Goal: Task Accomplishment & Management: Use online tool/utility

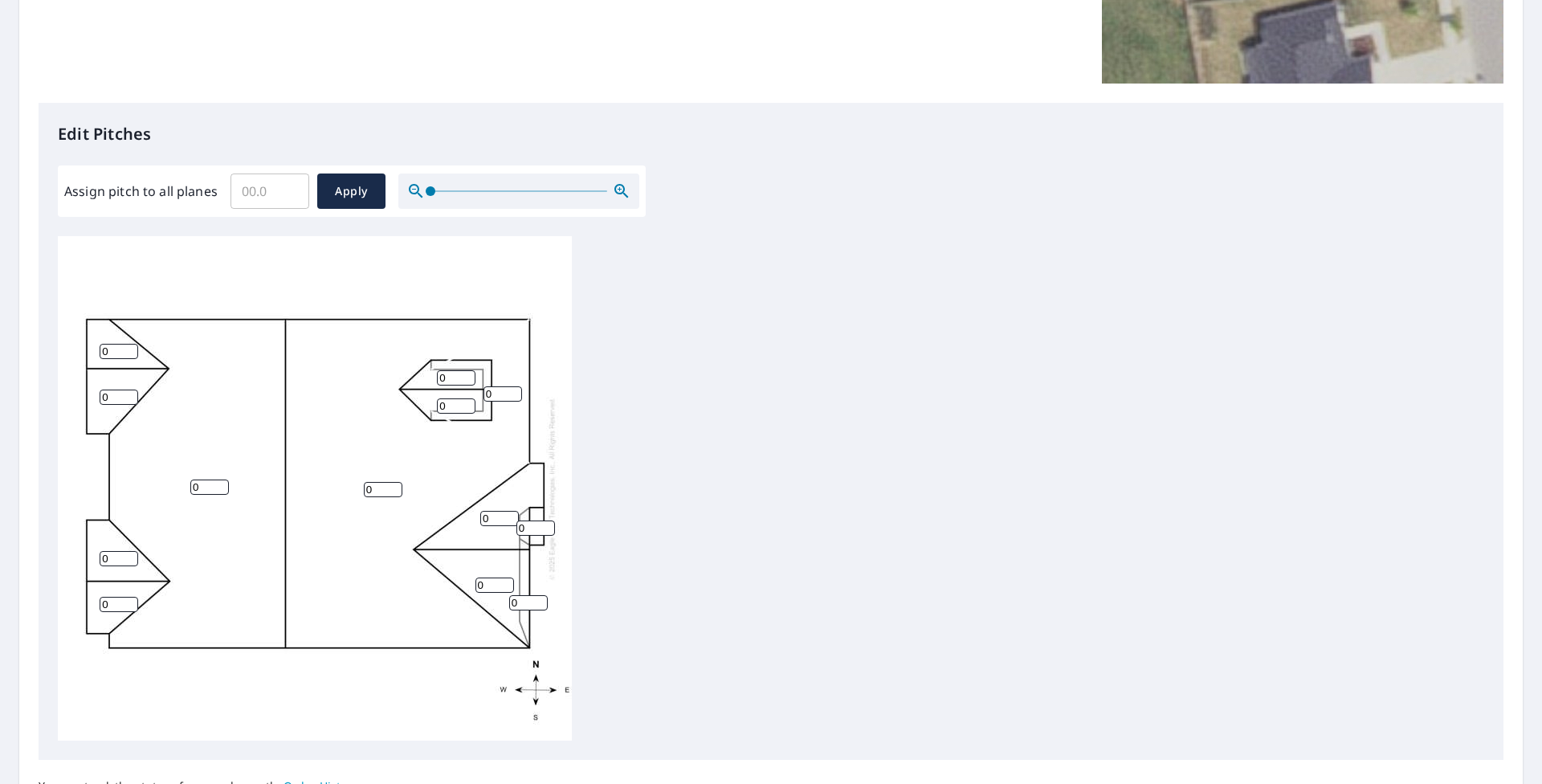
scroll to position [366, 0]
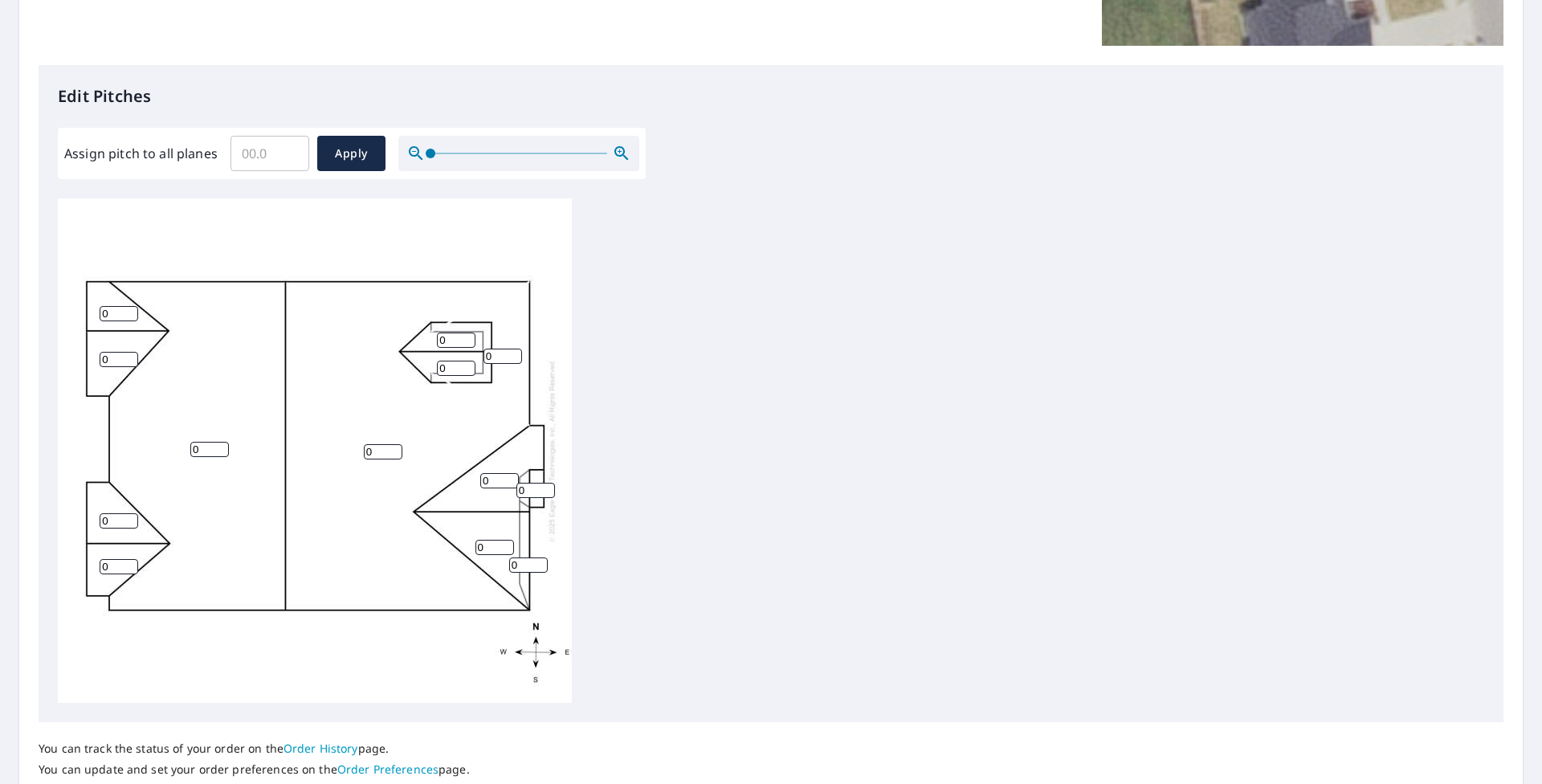
click at [107, 316] on input "0" at bounding box center [119, 314] width 38 height 16
type input "7"
click at [115, 364] on input "0" at bounding box center [119, 360] width 38 height 16
type input "07"
click at [110, 521] on input "0" at bounding box center [119, 521] width 38 height 16
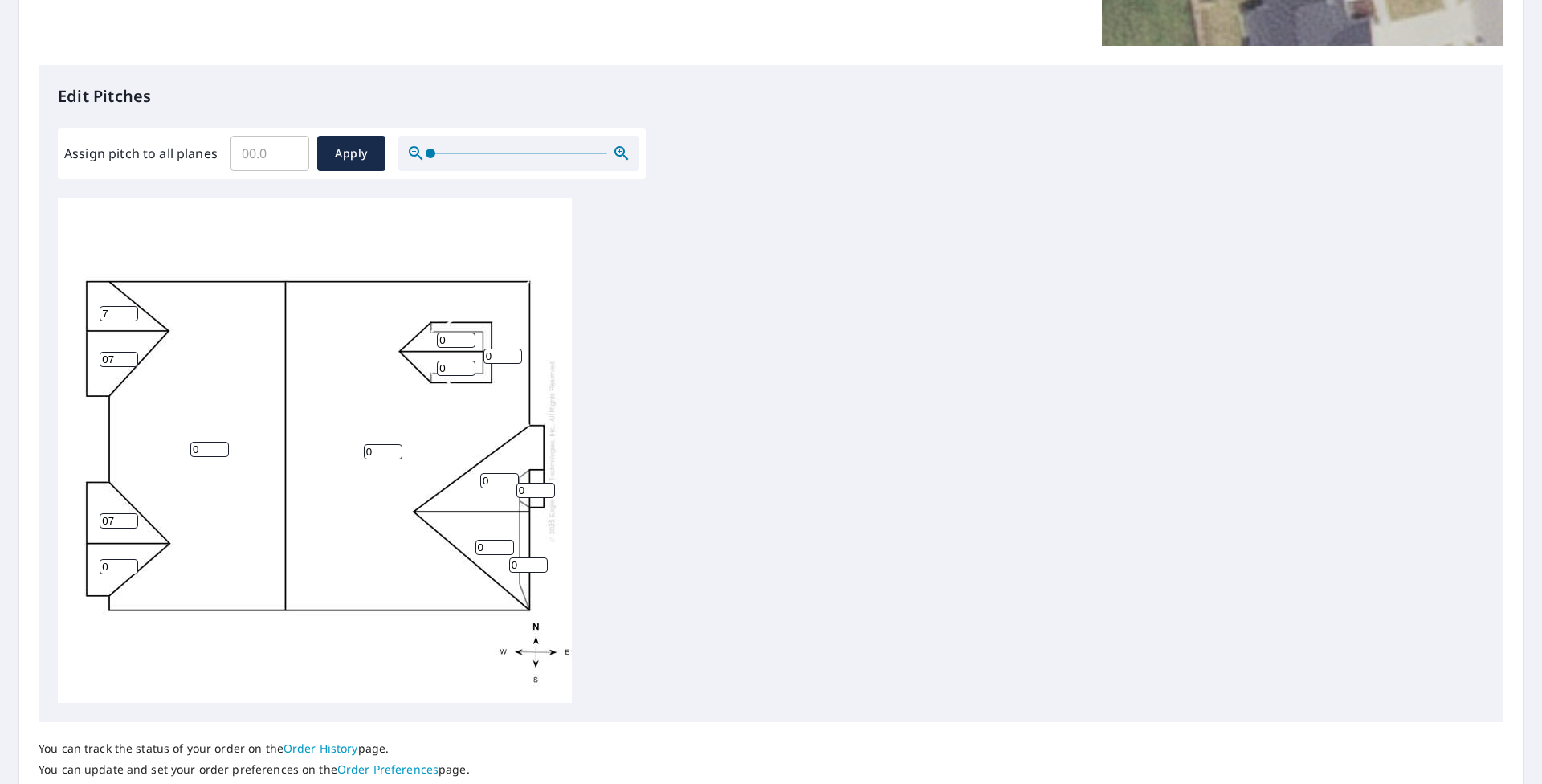
type input "07"
click at [111, 568] on input "0" at bounding box center [119, 567] width 38 height 16
type input "07"
click at [449, 344] on input "0" at bounding box center [456, 340] width 38 height 16
type input "07"
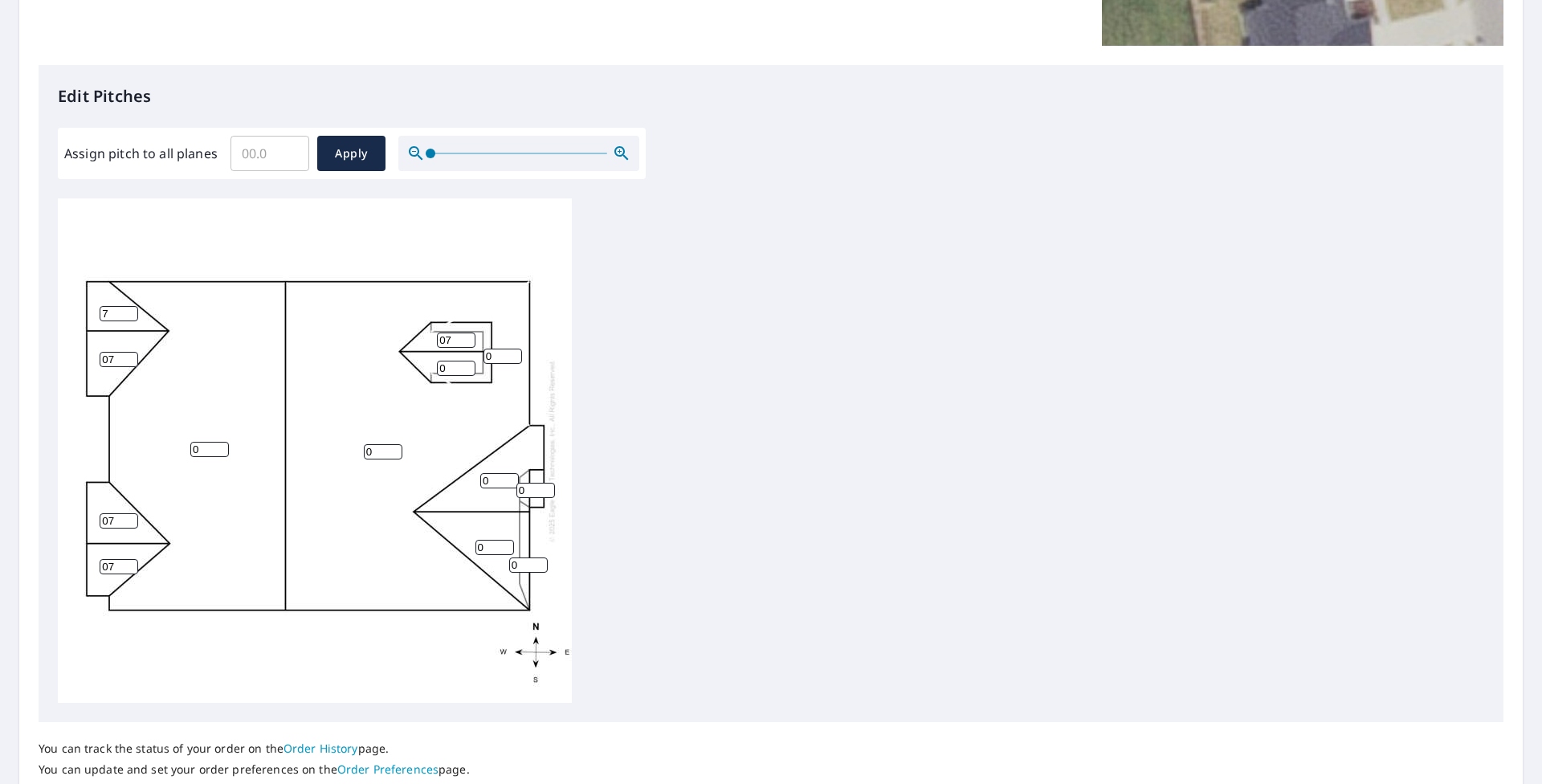
click at [449, 365] on input "0" at bounding box center [456, 369] width 38 height 16
type input "07"
click at [494, 483] on input "0" at bounding box center [499, 481] width 38 height 16
type input "07"
click at [492, 549] on input "0" at bounding box center [495, 548] width 38 height 16
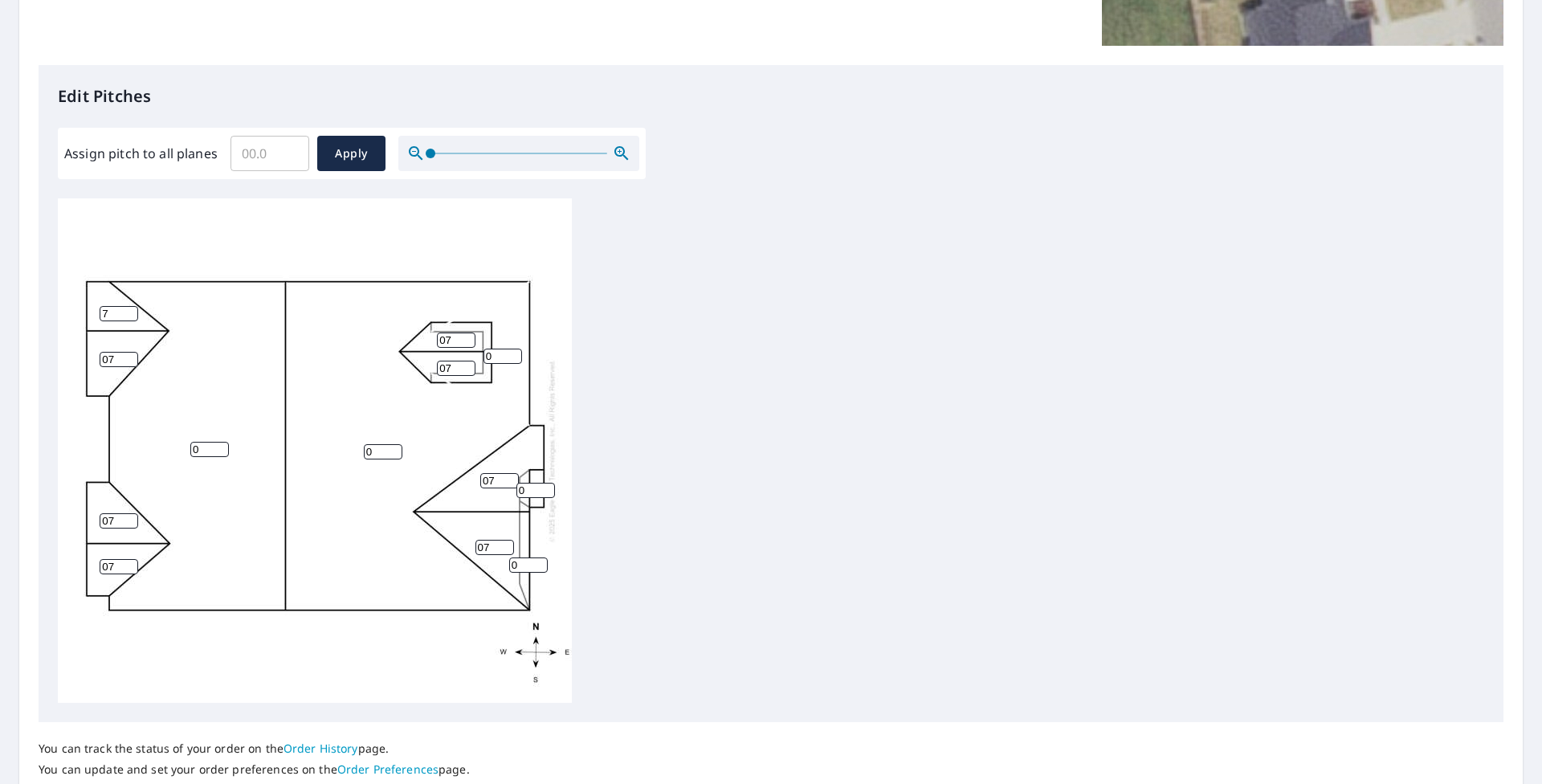
type input "07"
click at [522, 567] on input "0" at bounding box center [528, 565] width 38 height 16
type input "07"
click at [528, 488] on input "0" at bounding box center [535, 490] width 38 height 16
type input "07"
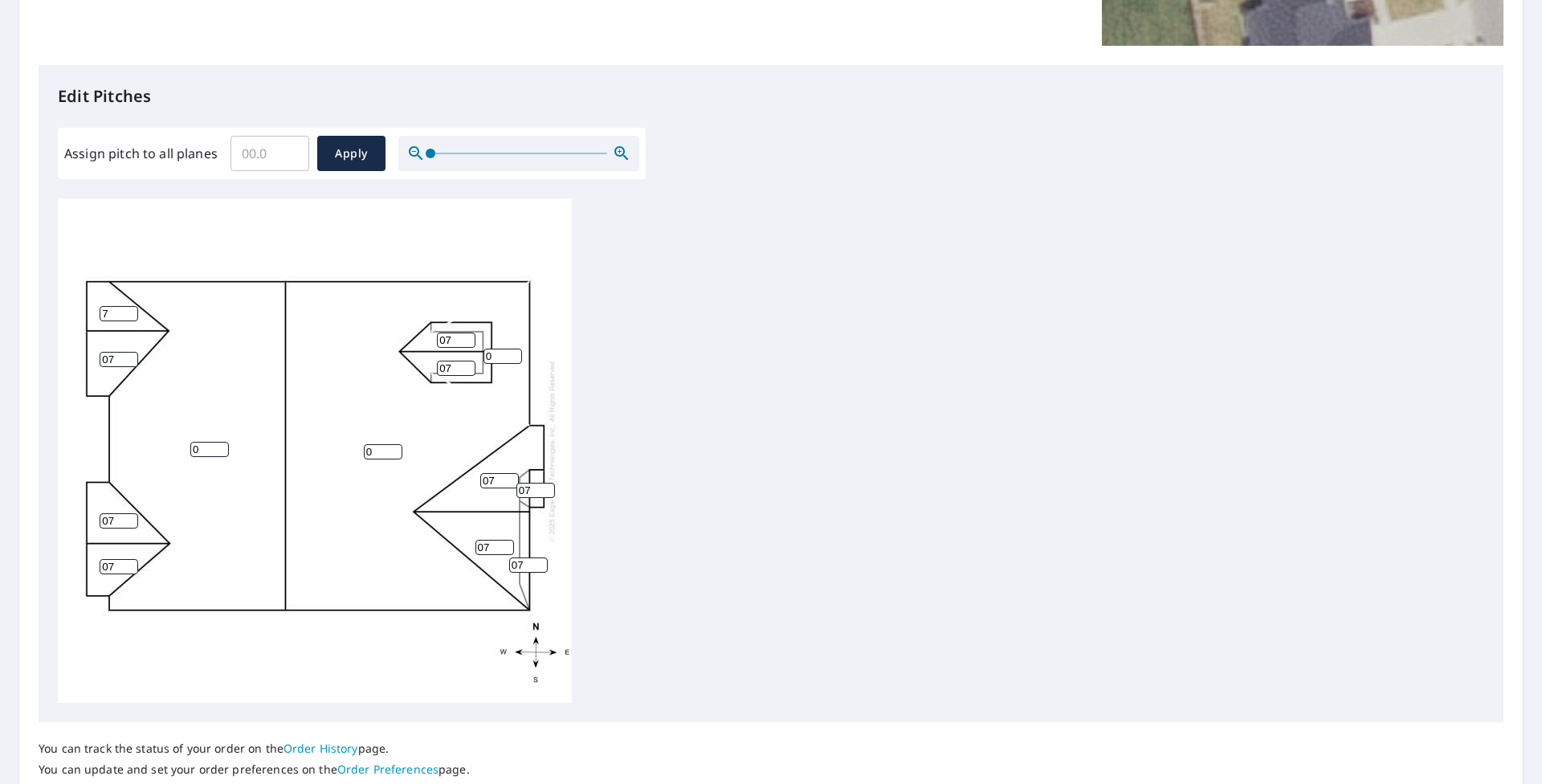
click at [205, 451] on input "0" at bounding box center [209, 449] width 38 height 16
type input "06"
click at [377, 453] on input "0" at bounding box center [382, 452] width 38 height 16
type input "06"
click at [341, 153] on span "Apply" at bounding box center [351, 153] width 43 height 20
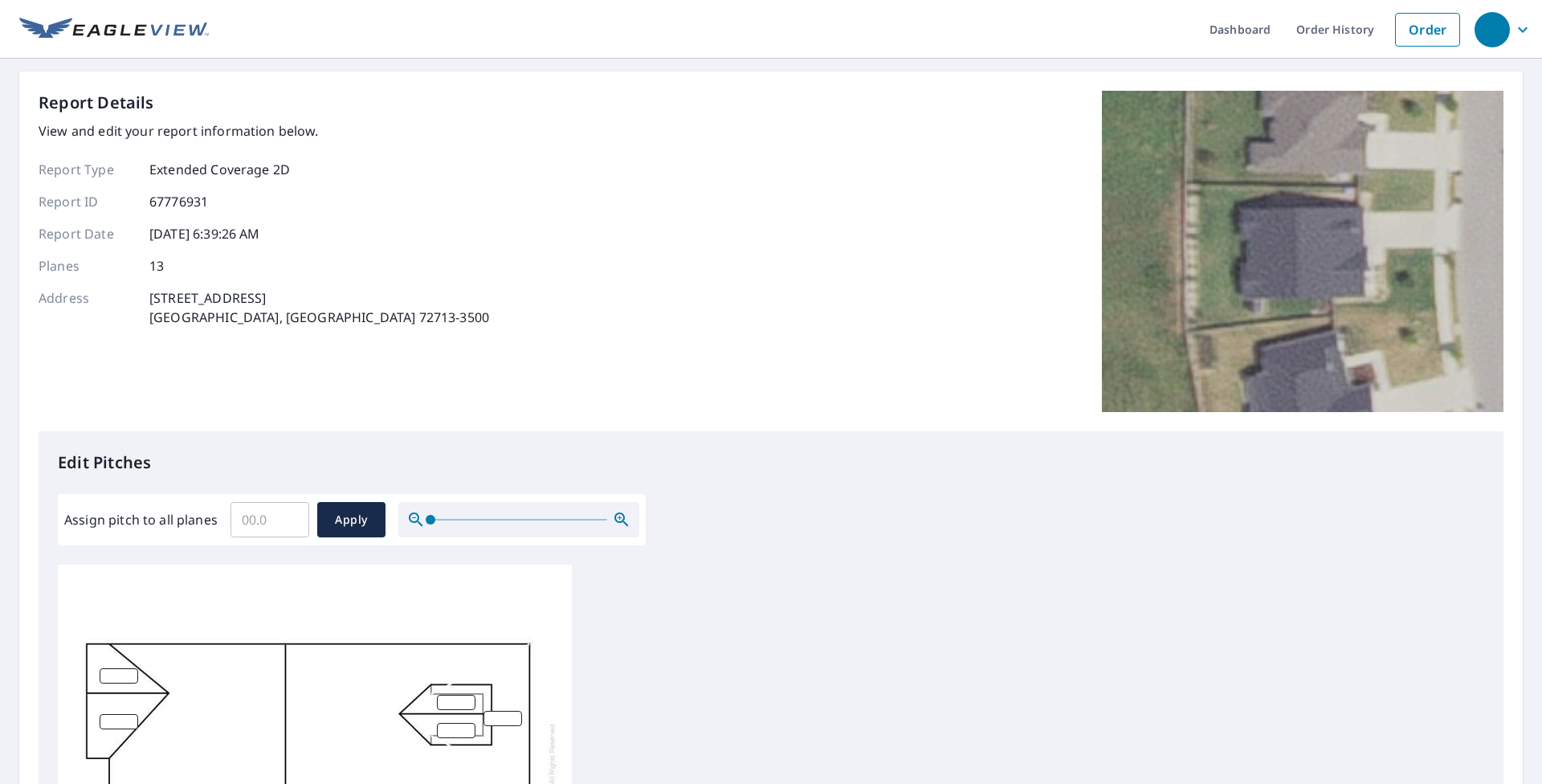
scroll to position [17, 0]
click at [291, 519] on input "0.1" at bounding box center [269, 520] width 79 height 45
click at [291, 519] on input "0.2" at bounding box center [269, 520] width 79 height 45
click at [291, 519] on input "0.3" at bounding box center [269, 520] width 79 height 45
click at [291, 519] on input "0.4" at bounding box center [269, 520] width 79 height 45
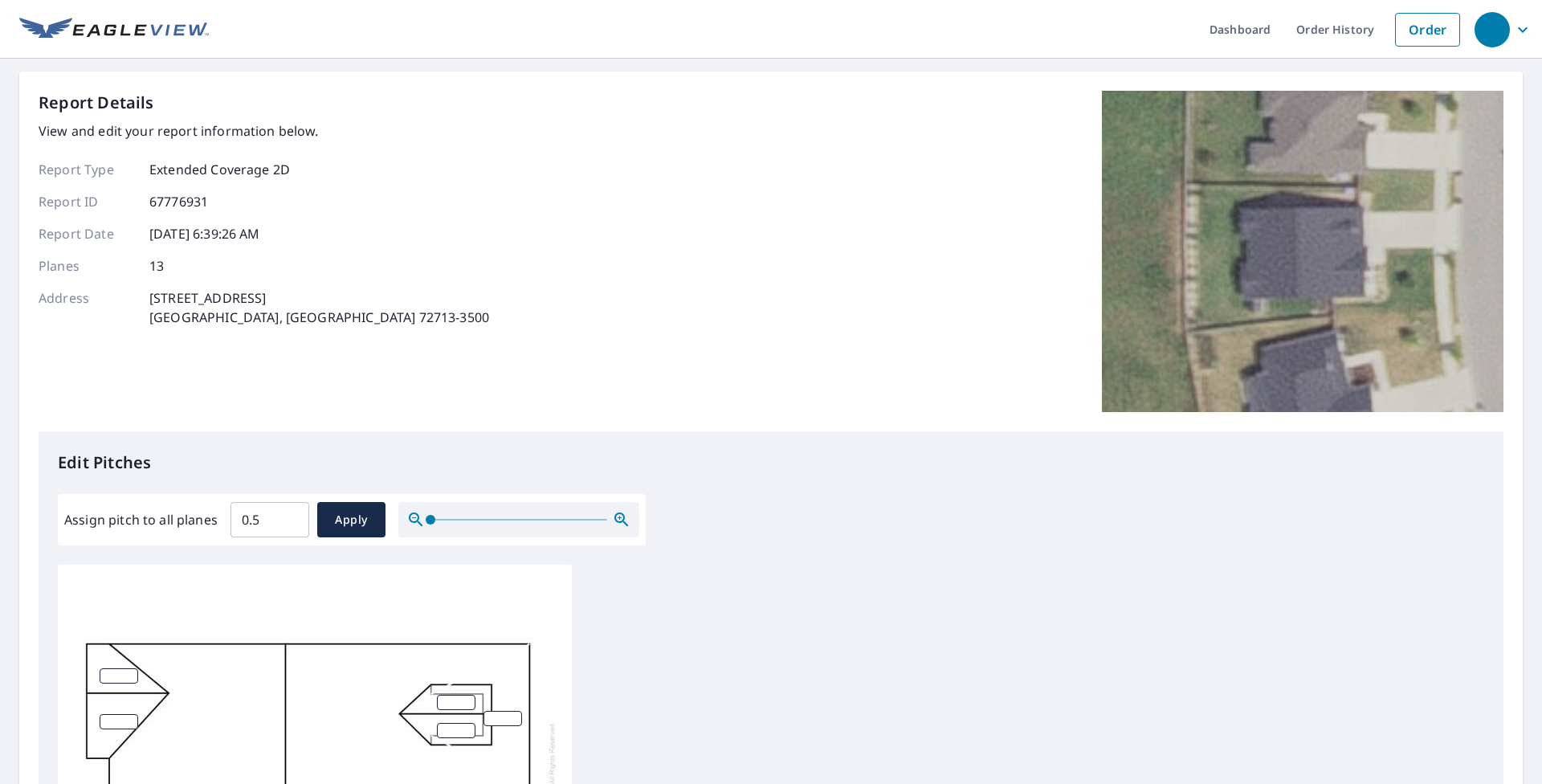
click at [291, 519] on input "0.5" at bounding box center [269, 520] width 79 height 45
drag, startPoint x: 264, startPoint y: 518, endPoint x: 196, endPoint y: 532, distance: 69.4
click at [230, 529] on input "0.5" at bounding box center [269, 520] width 79 height 45
type input "6"
click at [348, 523] on span "Apply" at bounding box center [351, 520] width 43 height 20
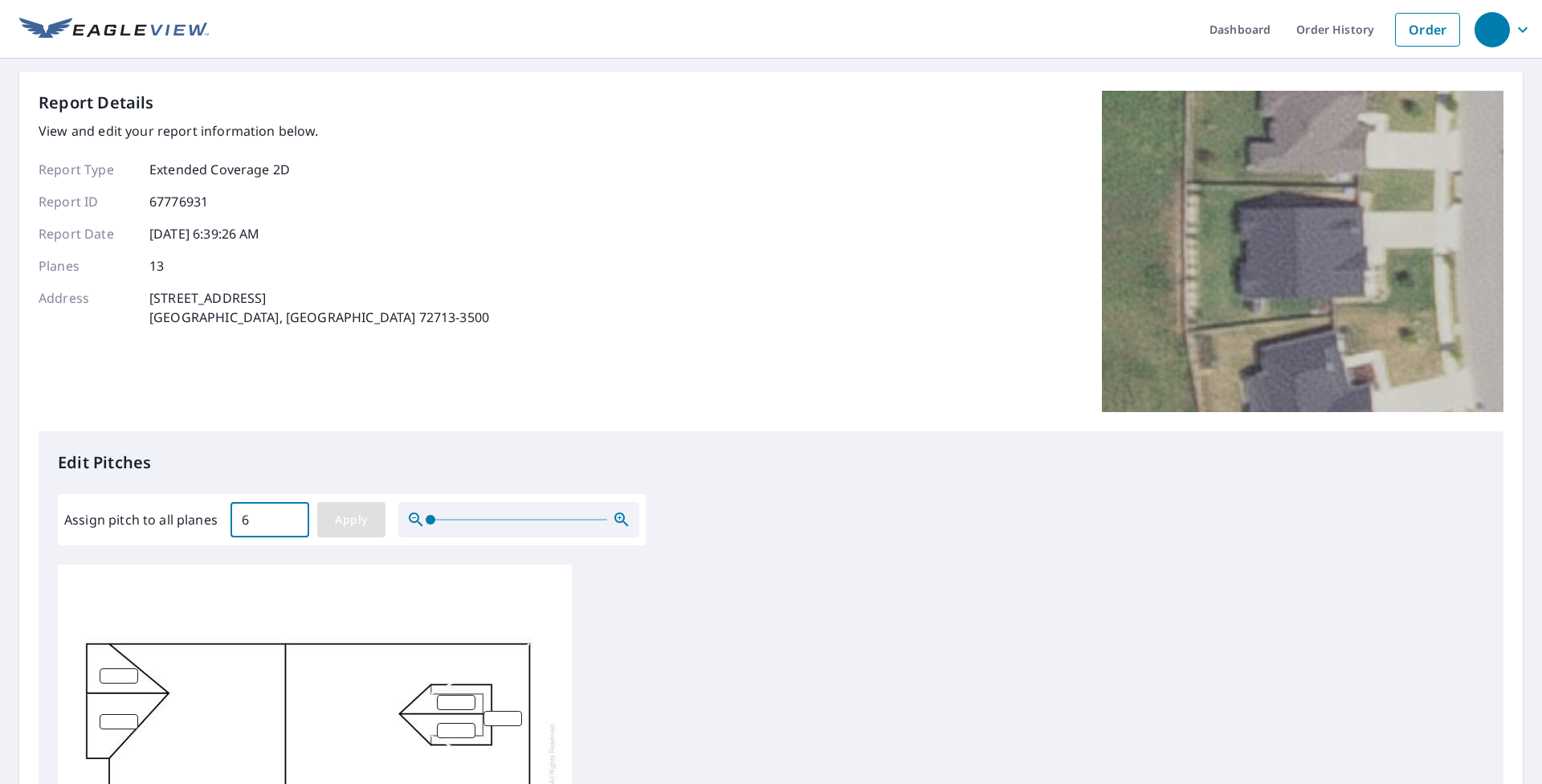
type input "6"
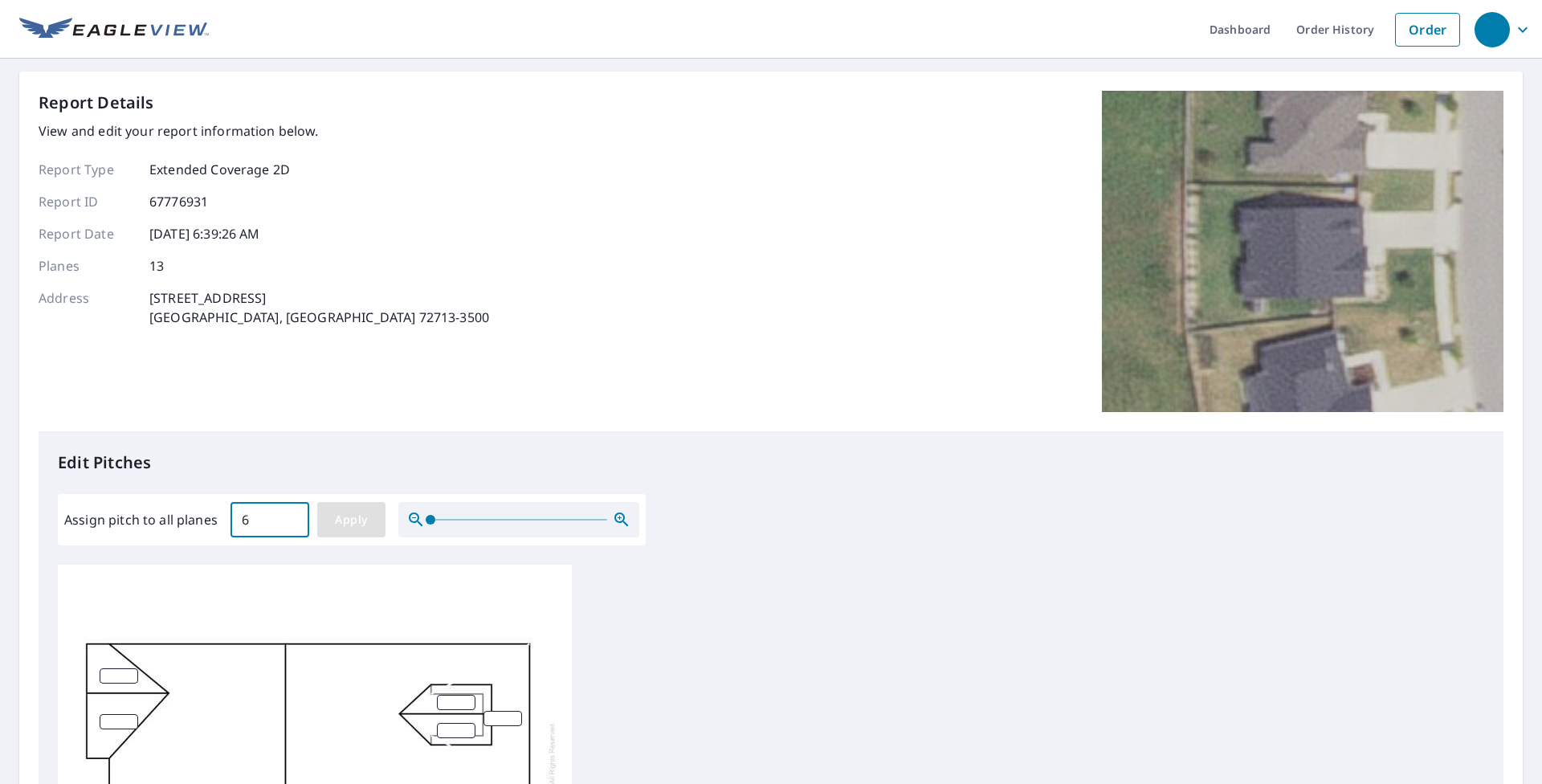
type input "6"
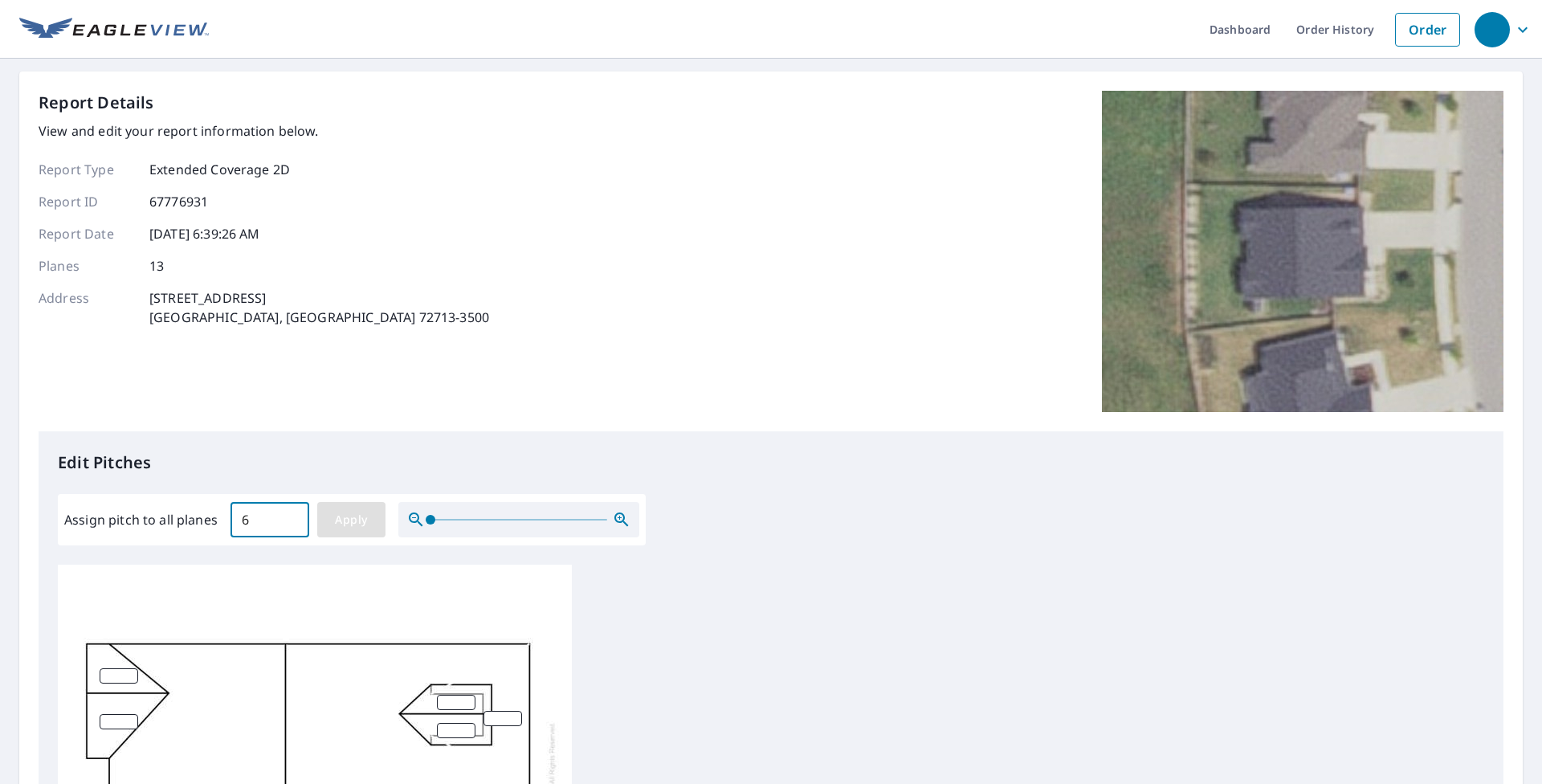
type input "6"
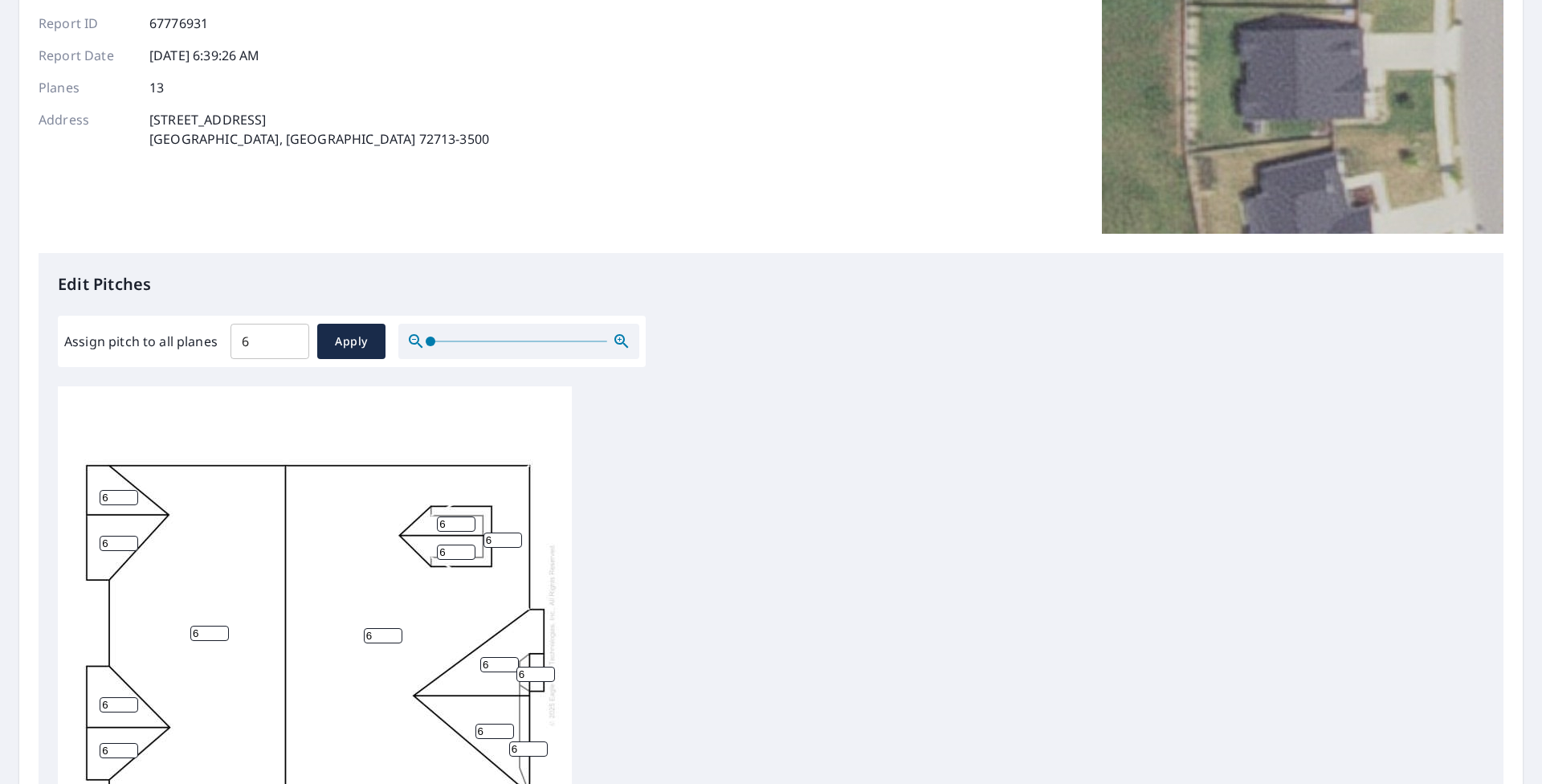
scroll to position [183, 0]
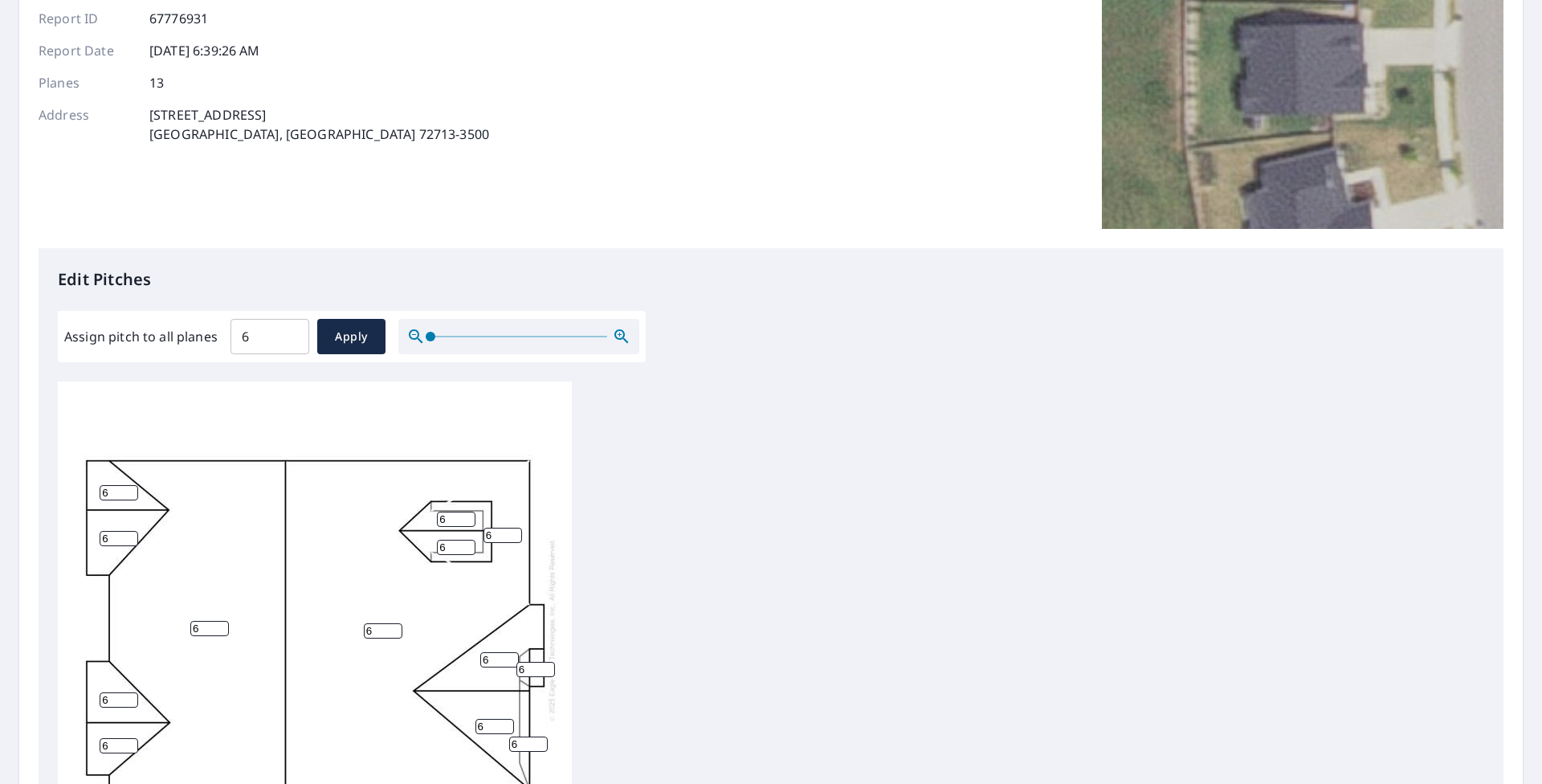
drag, startPoint x: 110, startPoint y: 484, endPoint x: 97, endPoint y: 483, distance: 13.0
click at [100, 485] on input "6" at bounding box center [119, 493] width 38 height 16
type input "7"
drag, startPoint x: 109, startPoint y: 528, endPoint x: 92, endPoint y: 541, distance: 21.4
click at [100, 536] on input "6" at bounding box center [119, 539] width 38 height 16
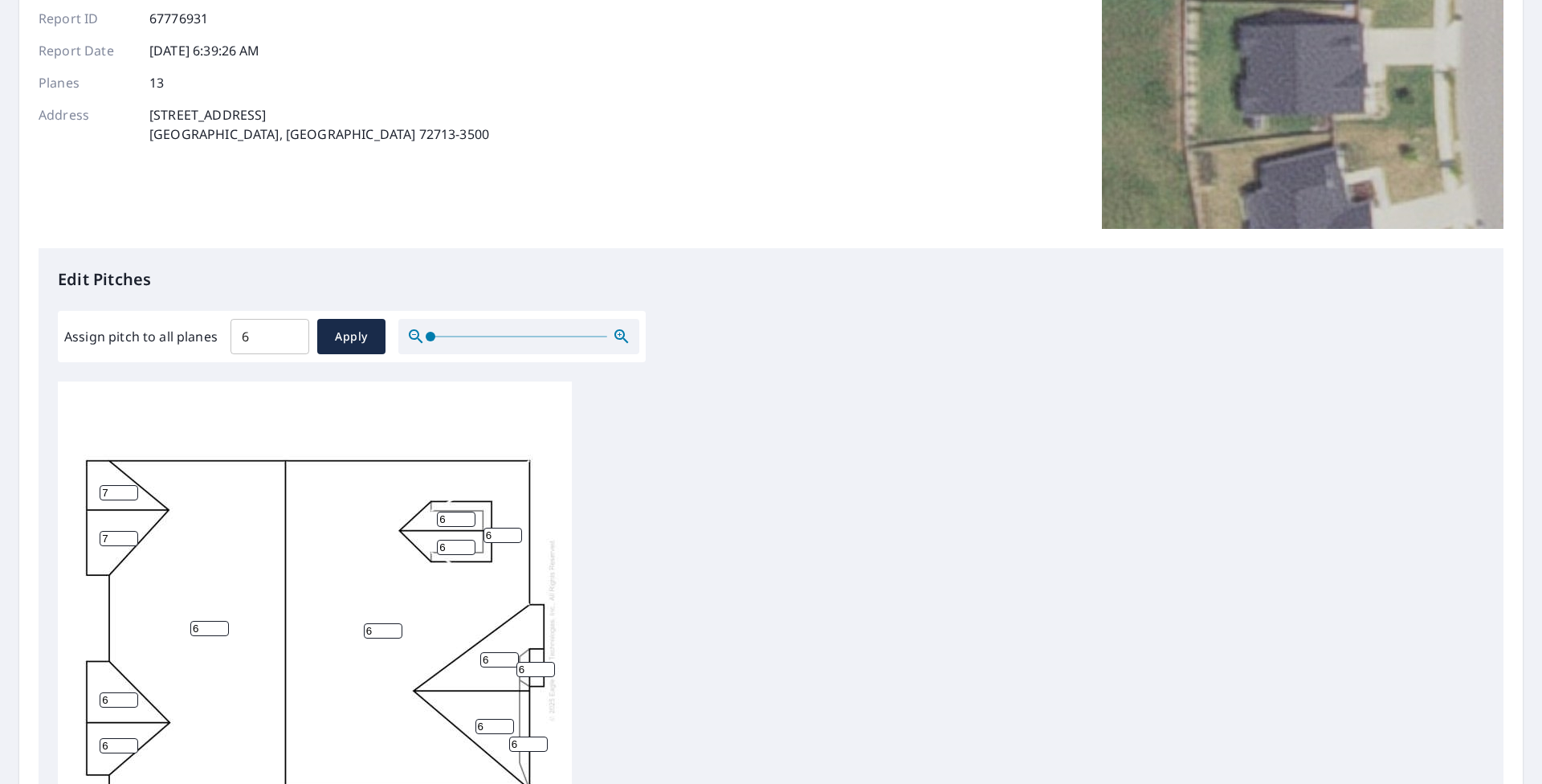
type input "7"
drag, startPoint x: 110, startPoint y: 690, endPoint x: 91, endPoint y: 695, distance: 19.6
click at [100, 696] on input "6" at bounding box center [119, 700] width 38 height 16
type input "7"
drag, startPoint x: 109, startPoint y: 730, endPoint x: 94, endPoint y: 734, distance: 15.5
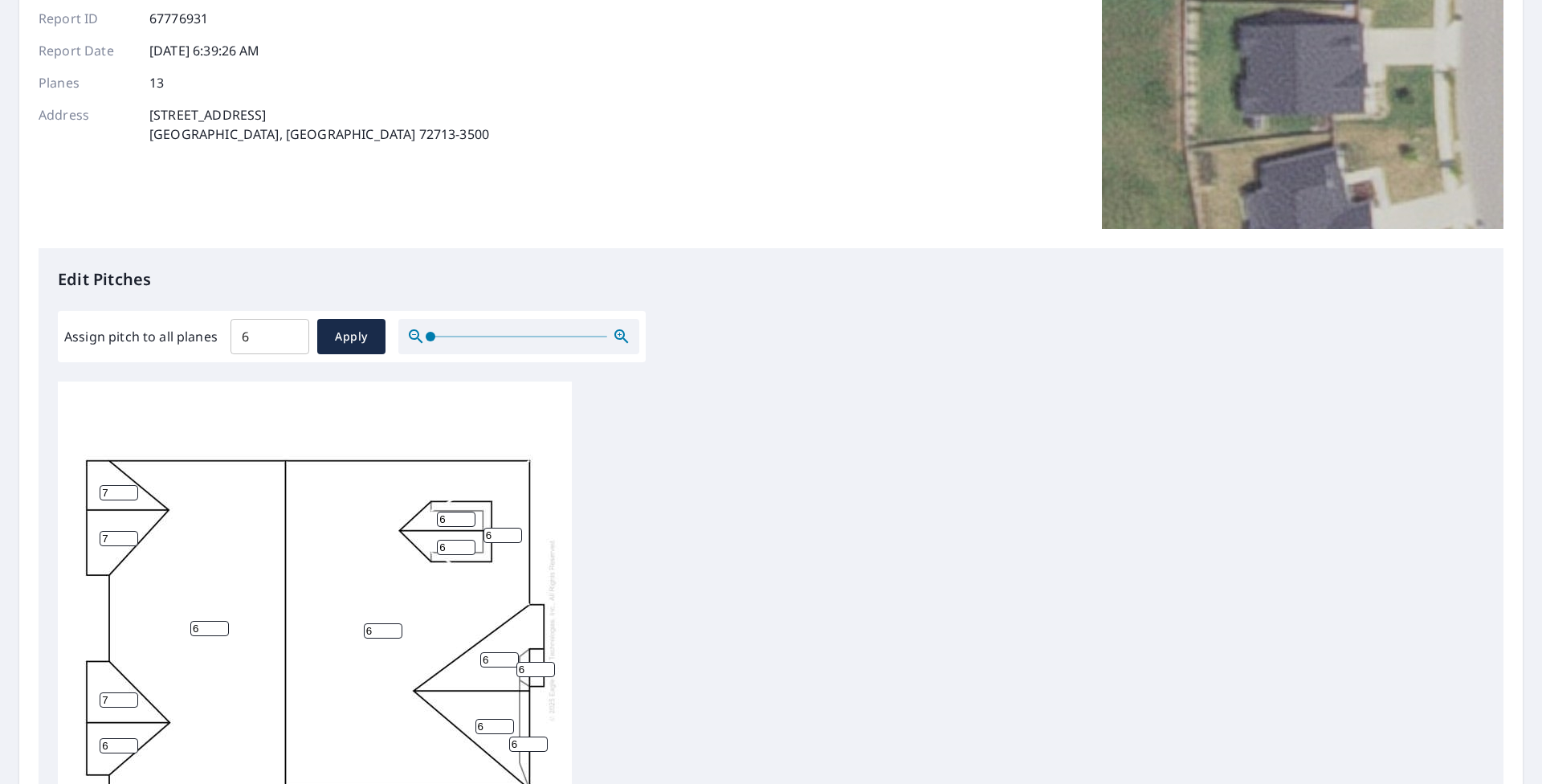
click at [100, 738] on input "6" at bounding box center [119, 746] width 38 height 16
type input "7"
drag, startPoint x: 489, startPoint y: 647, endPoint x: 471, endPoint y: 652, distance: 18.7
click at [480, 652] on input "6" at bounding box center [499, 660] width 38 height 16
type input "7"
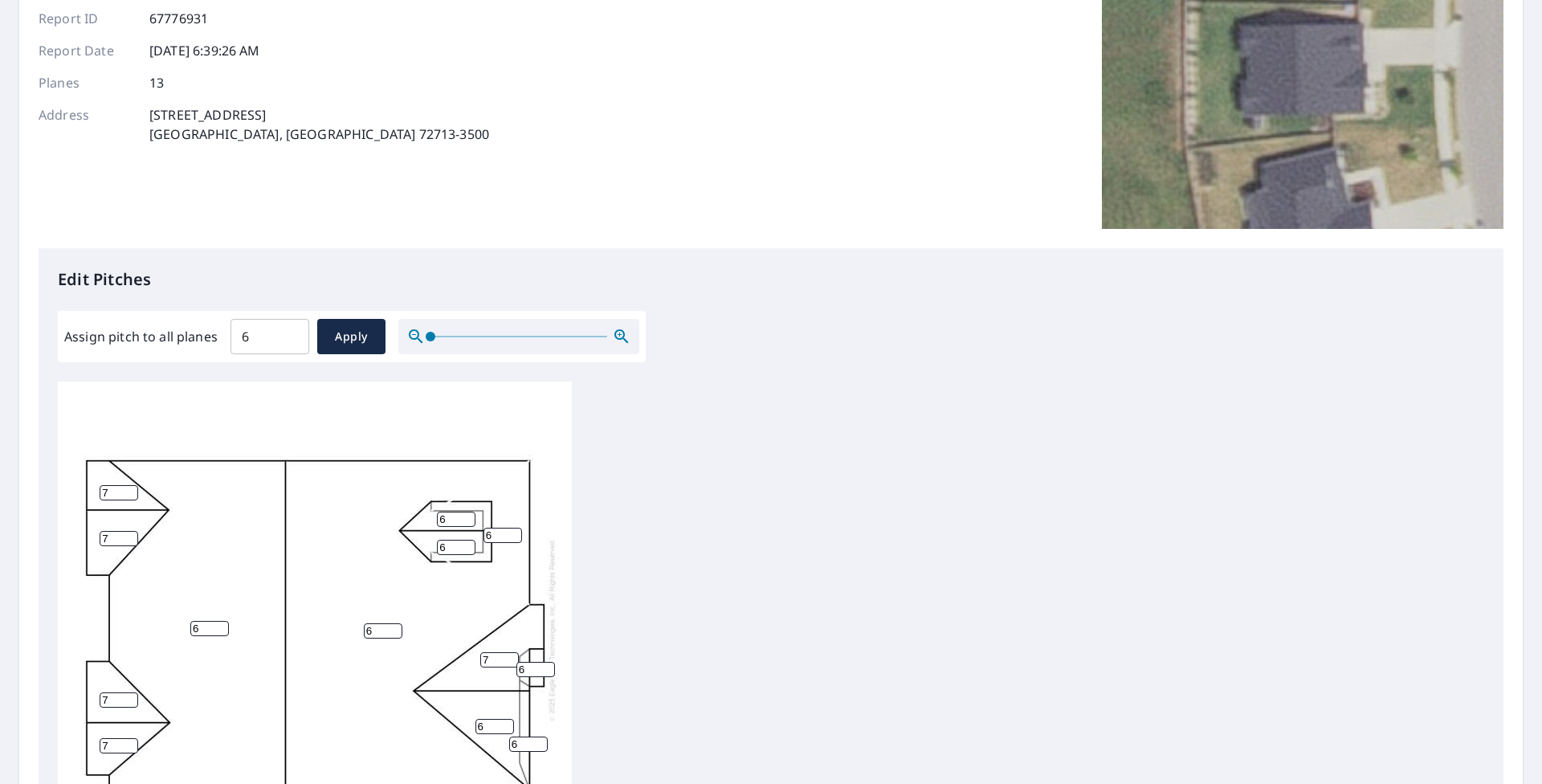
drag, startPoint x: 489, startPoint y: 713, endPoint x: 461, endPoint y: 716, distance: 28.2
click at [475, 719] on input "6" at bounding box center [495, 727] width 38 height 16
type input "7"
drag, startPoint x: 518, startPoint y: 733, endPoint x: 508, endPoint y: 737, distance: 10.8
click at [509, 737] on input "6" at bounding box center [528, 744] width 38 height 16
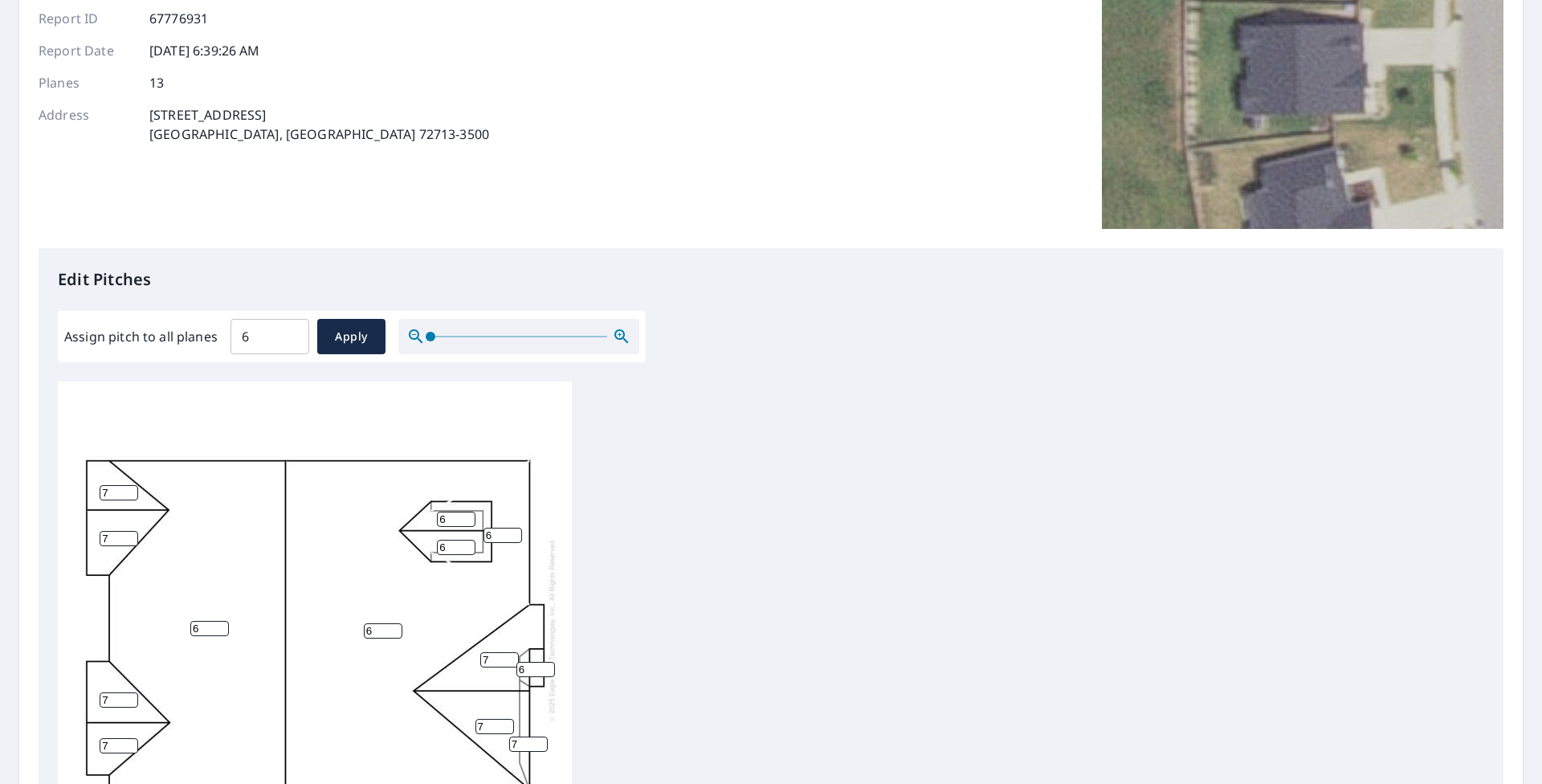
type input "7"
drag, startPoint x: 530, startPoint y: 656, endPoint x: 499, endPoint y: 658, distance: 31.1
click at [516, 661] on input "6" at bounding box center [535, 669] width 38 height 16
type input "7"
drag, startPoint x: 452, startPoint y: 510, endPoint x: 406, endPoint y: 504, distance: 46.4
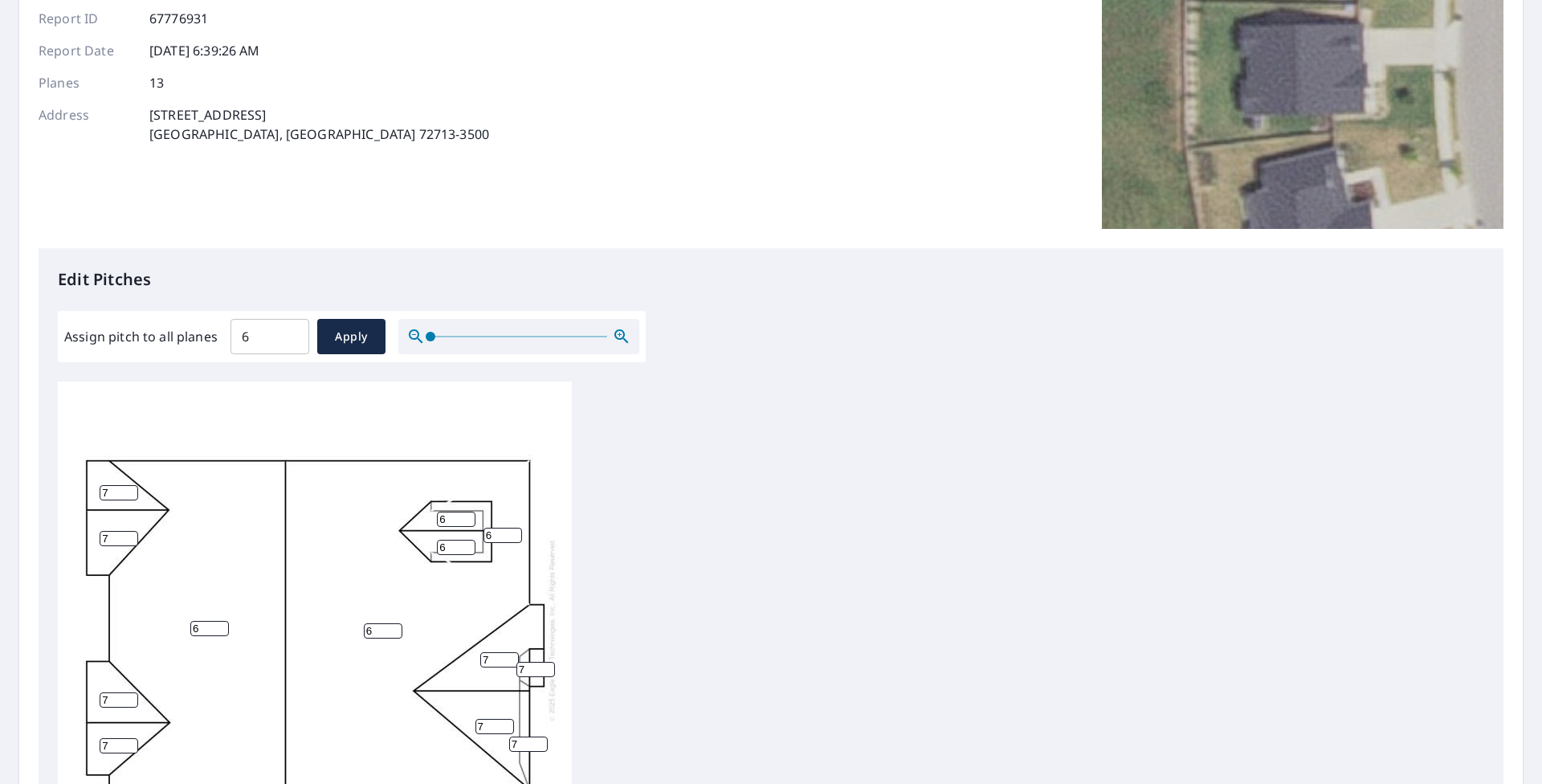
click at [437, 511] on input "6" at bounding box center [456, 519] width 38 height 16
type input "7"
drag, startPoint x: 448, startPoint y: 539, endPoint x: 406, endPoint y: 532, distance: 42.6
click at [437, 540] on input "6" at bounding box center [456, 548] width 38 height 16
type input "7"
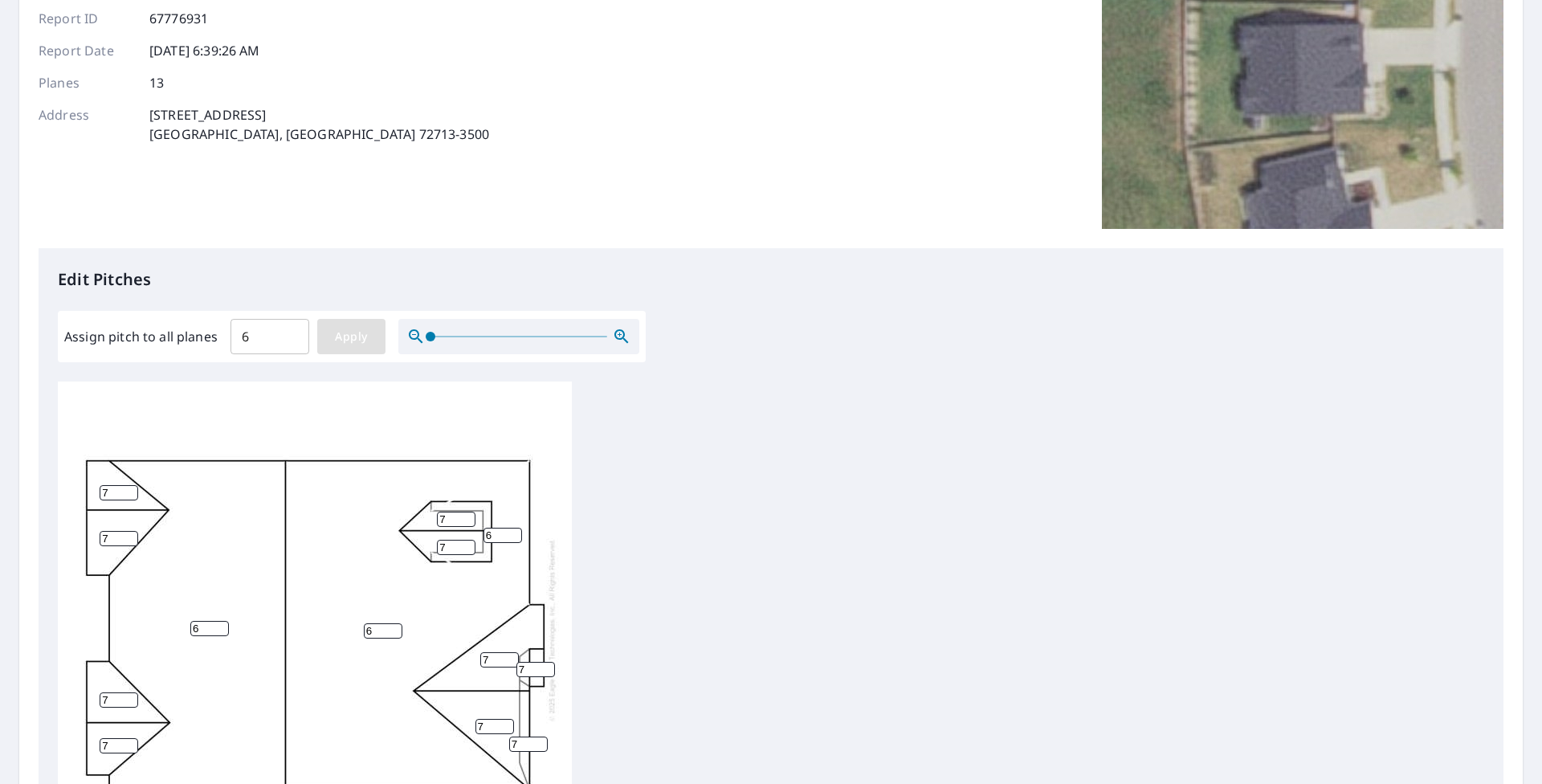
click at [348, 342] on span "Apply" at bounding box center [351, 336] width 43 height 20
type input "6"
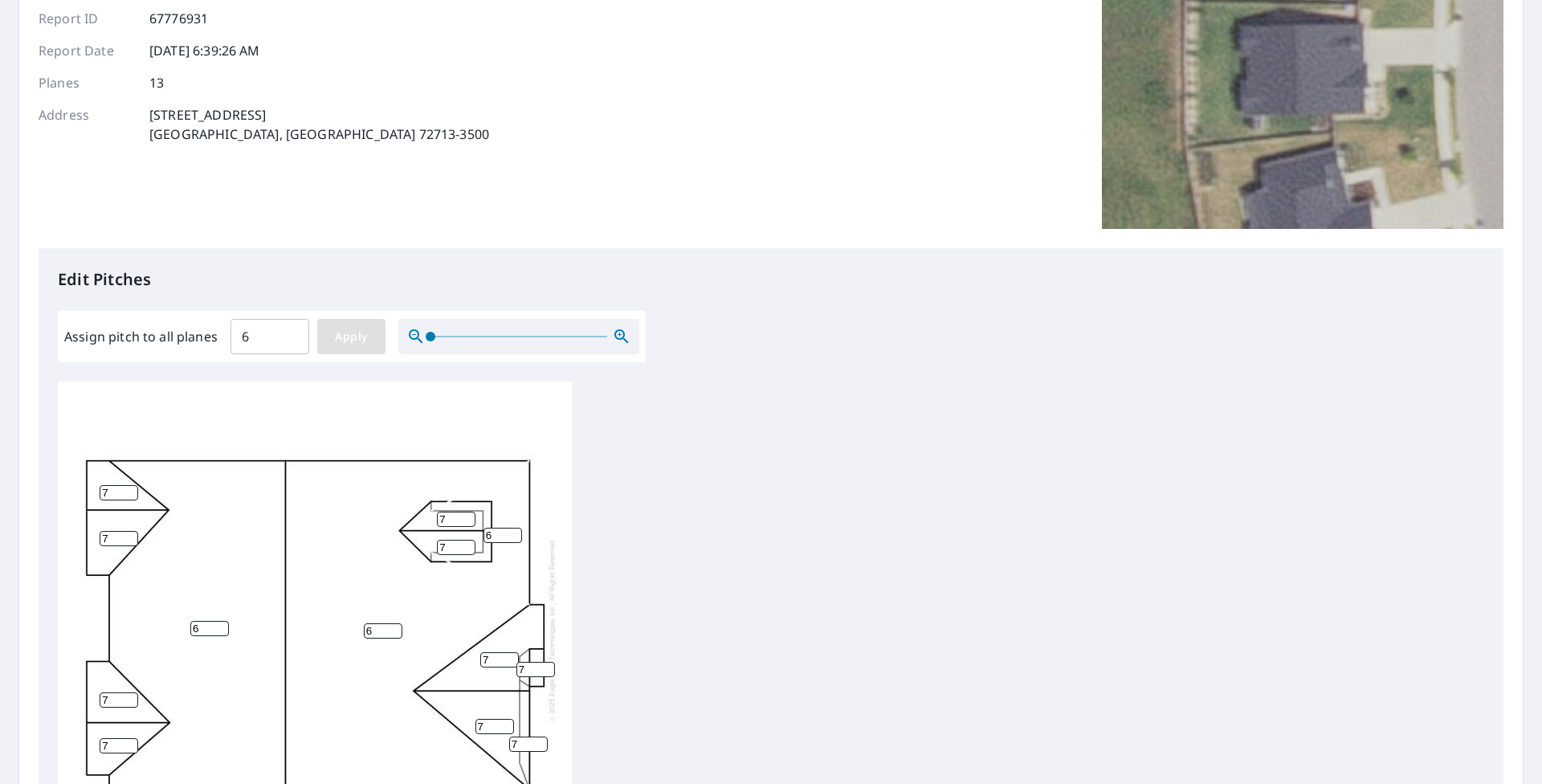
type input "6"
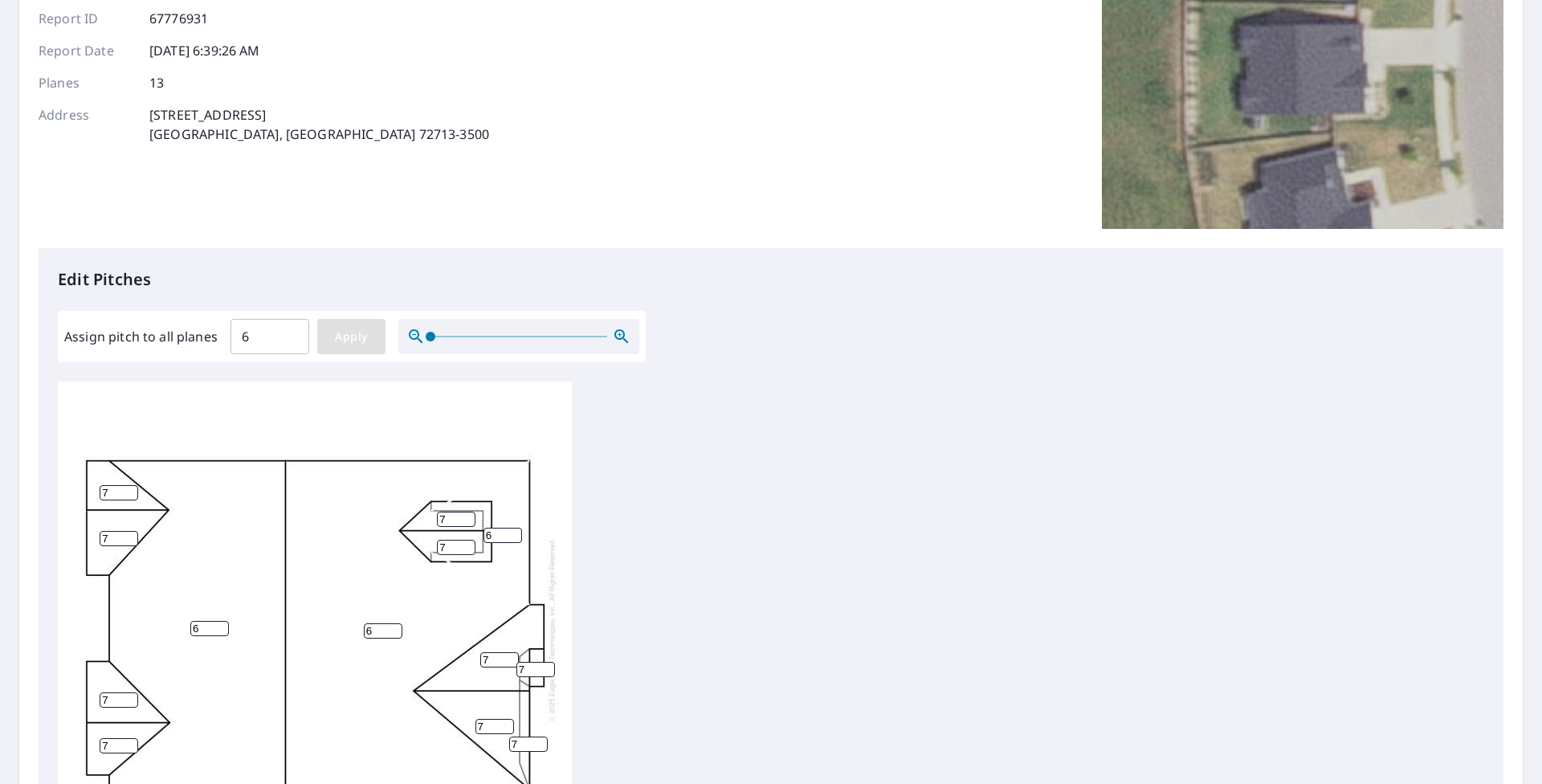
type input "6"
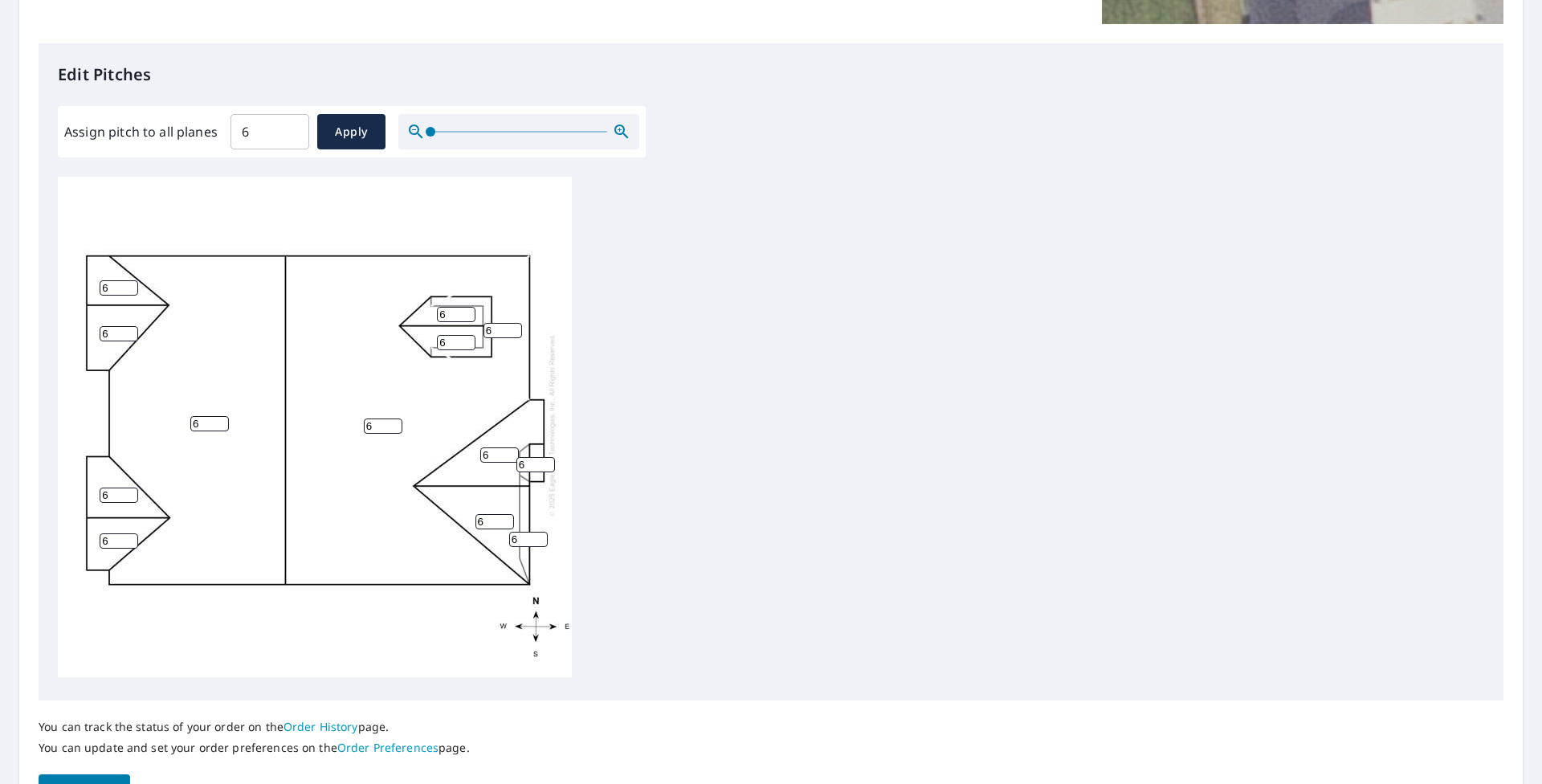
scroll to position [488, 0]
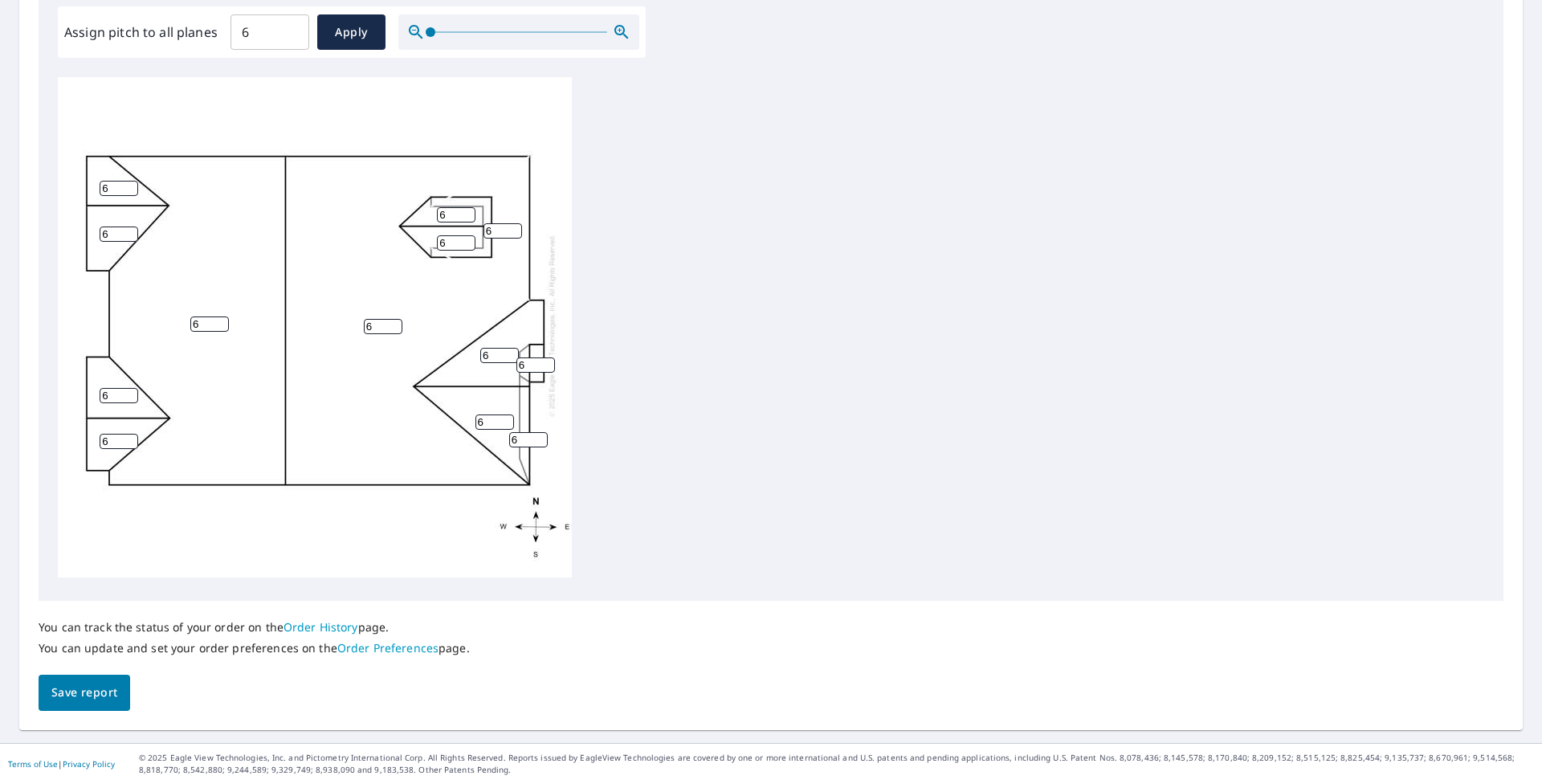
click at [110, 181] on input "6" at bounding box center [119, 189] width 38 height 16
drag, startPoint x: 112, startPoint y: 175, endPoint x: 83, endPoint y: 177, distance: 29.1
click at [100, 181] on input "6" at bounding box center [119, 189] width 38 height 16
type input "7"
drag, startPoint x: 111, startPoint y: 220, endPoint x: 57, endPoint y: 226, distance: 54.3
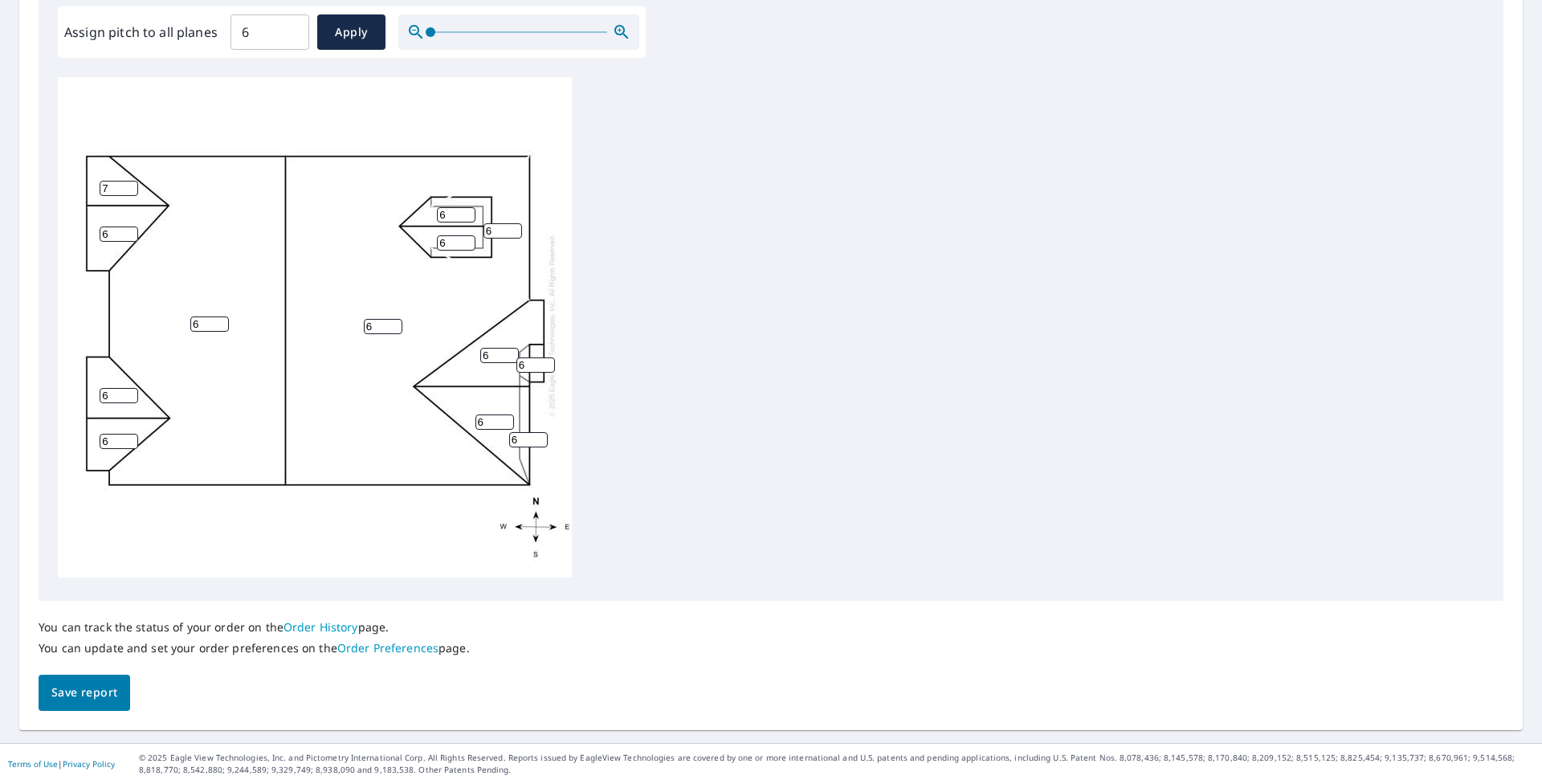
click at [100, 226] on input "6" at bounding box center [119, 234] width 38 height 16
type input "7"
drag, startPoint x: 115, startPoint y: 383, endPoint x: 89, endPoint y: 381, distance: 26.1
click at [100, 388] on input "6" at bounding box center [119, 395] width 38 height 16
type input "7"
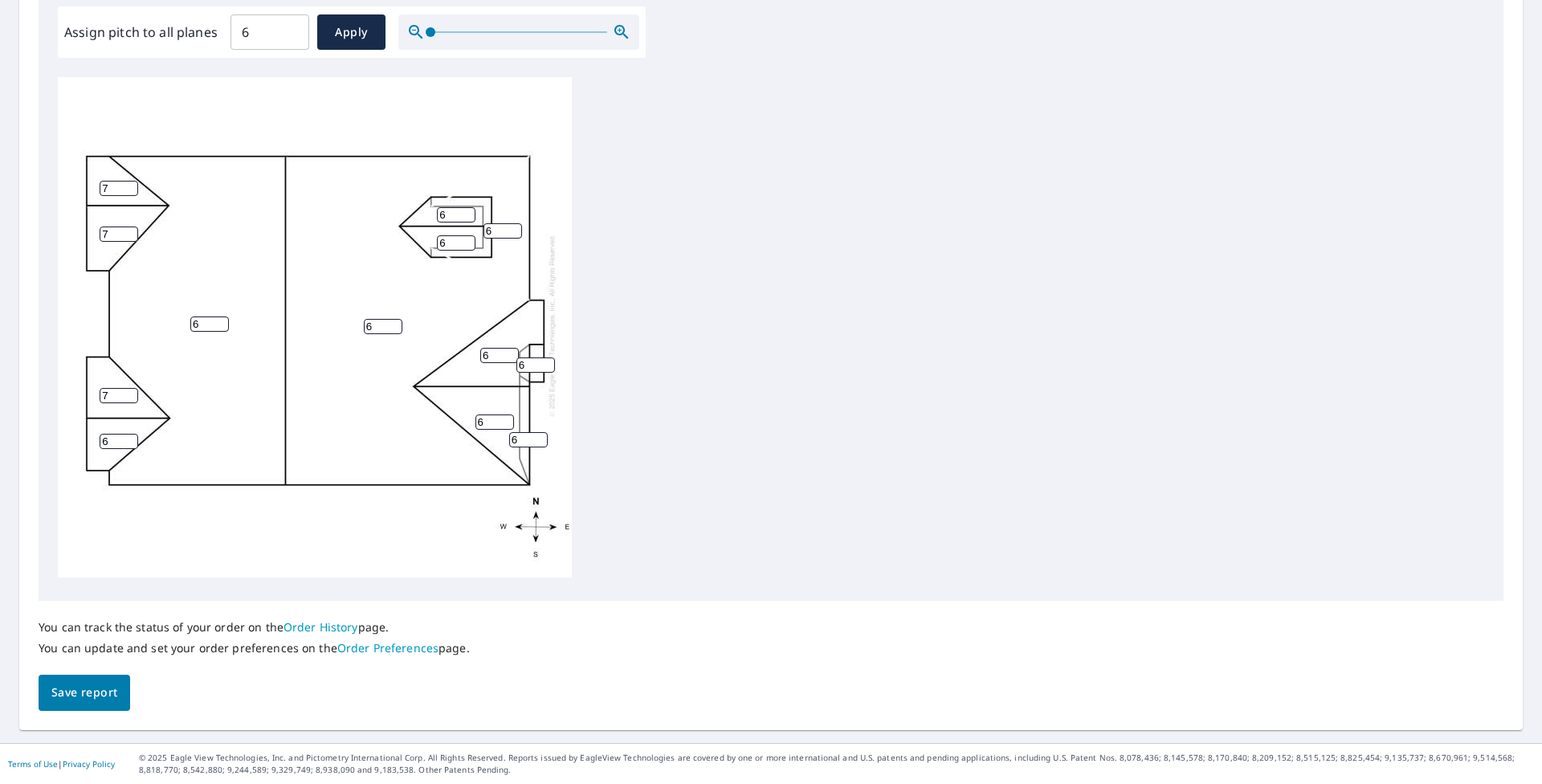
drag, startPoint x: 111, startPoint y: 424, endPoint x: 80, endPoint y: 429, distance: 31.4
click at [100, 434] on input "6" at bounding box center [119, 442] width 38 height 16
type input "7"
drag, startPoint x: 492, startPoint y: 347, endPoint x: 469, endPoint y: 352, distance: 23.5
click at [480, 352] on input "6" at bounding box center [499, 355] width 38 height 16
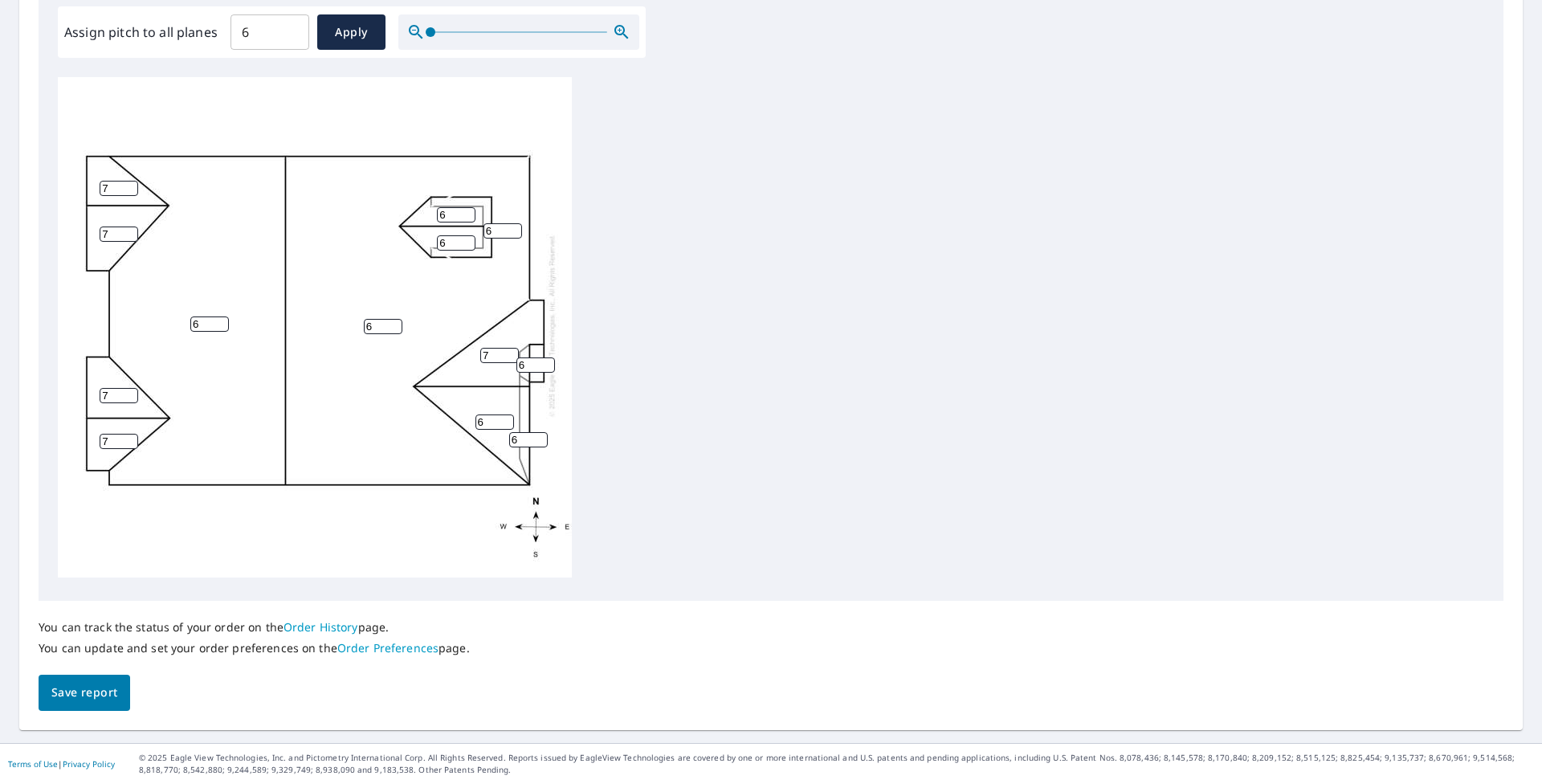
type input "7"
drag, startPoint x: 489, startPoint y: 407, endPoint x: 432, endPoint y: 411, distance: 57.1
click at [475, 415] on input "6" at bounding box center [495, 422] width 38 height 16
type input "7"
drag, startPoint x: 522, startPoint y: 353, endPoint x: 512, endPoint y: 372, distance: 21.5
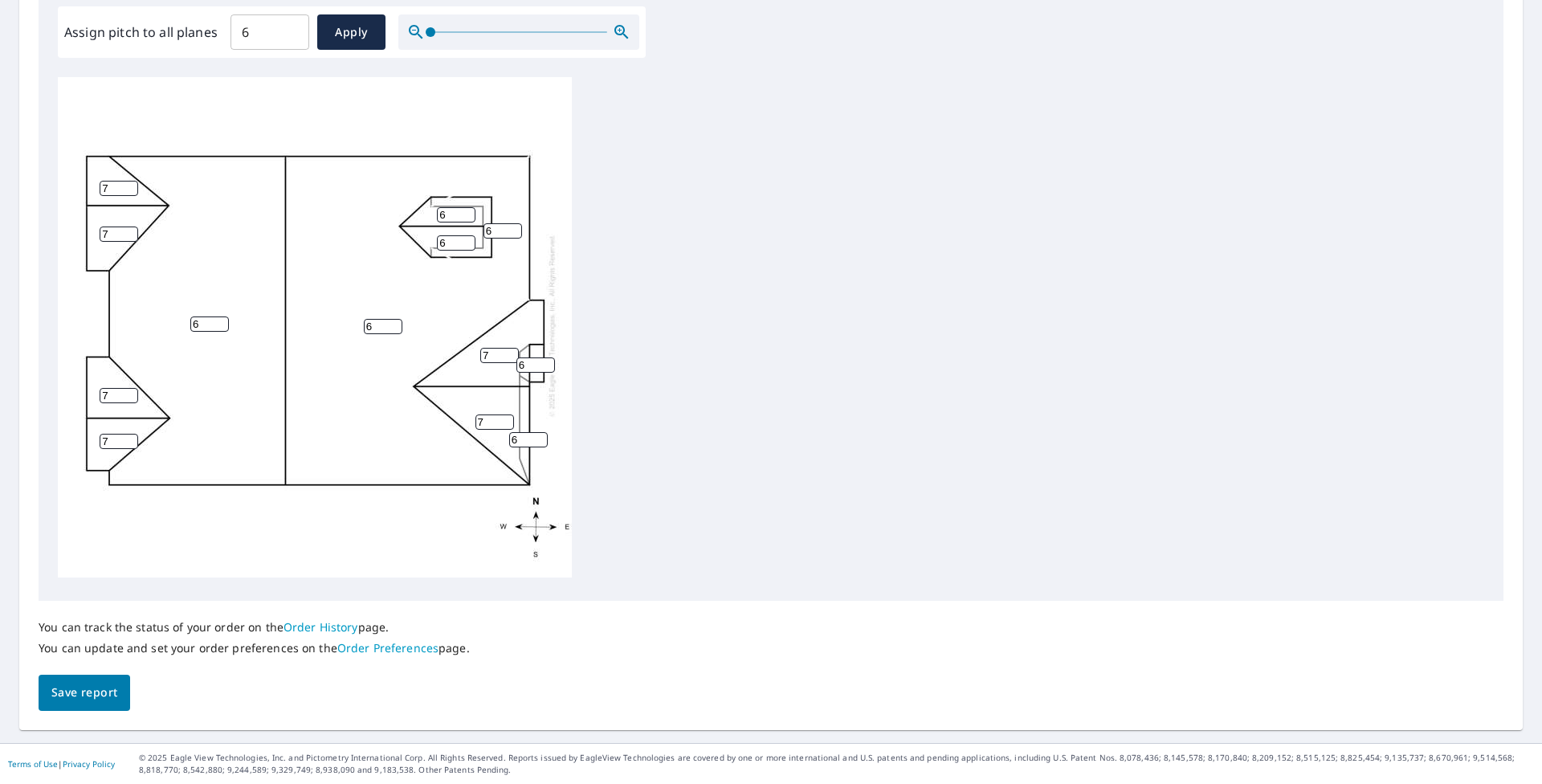
click at [516, 360] on input "6" at bounding box center [535, 365] width 38 height 16
type input "7"
drag, startPoint x: 521, startPoint y: 423, endPoint x: 488, endPoint y: 431, distance: 34.0
click at [509, 432] on input "6" at bounding box center [528, 440] width 38 height 16
type input "7"
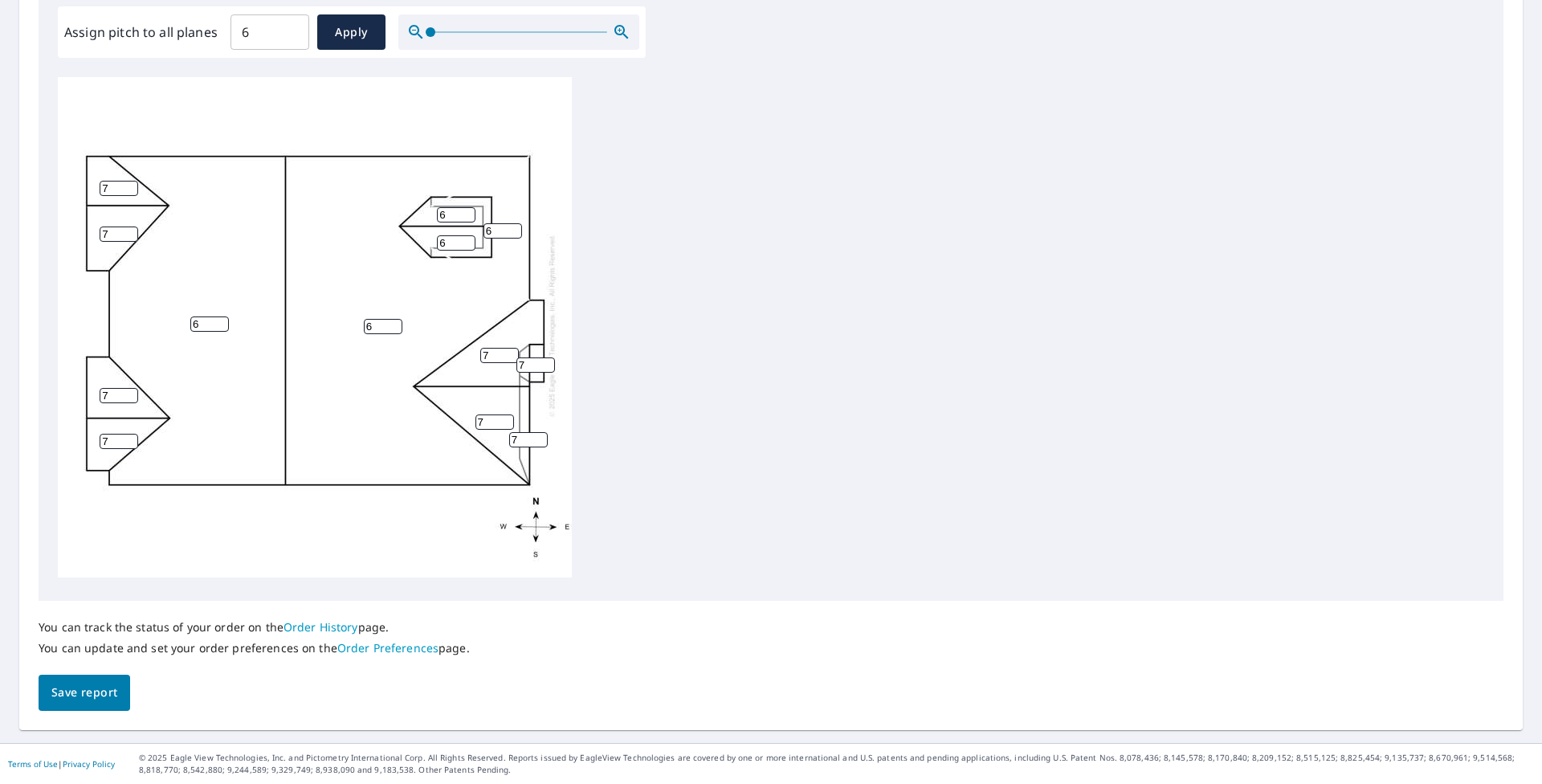
drag, startPoint x: 454, startPoint y: 236, endPoint x: 413, endPoint y: 232, distance: 41.2
click at [437, 236] on input "6" at bounding box center [456, 243] width 38 height 16
type input "7"
drag, startPoint x: 449, startPoint y: 200, endPoint x: 419, endPoint y: 208, distance: 31.0
click at [437, 208] on input "6" at bounding box center [456, 215] width 38 height 16
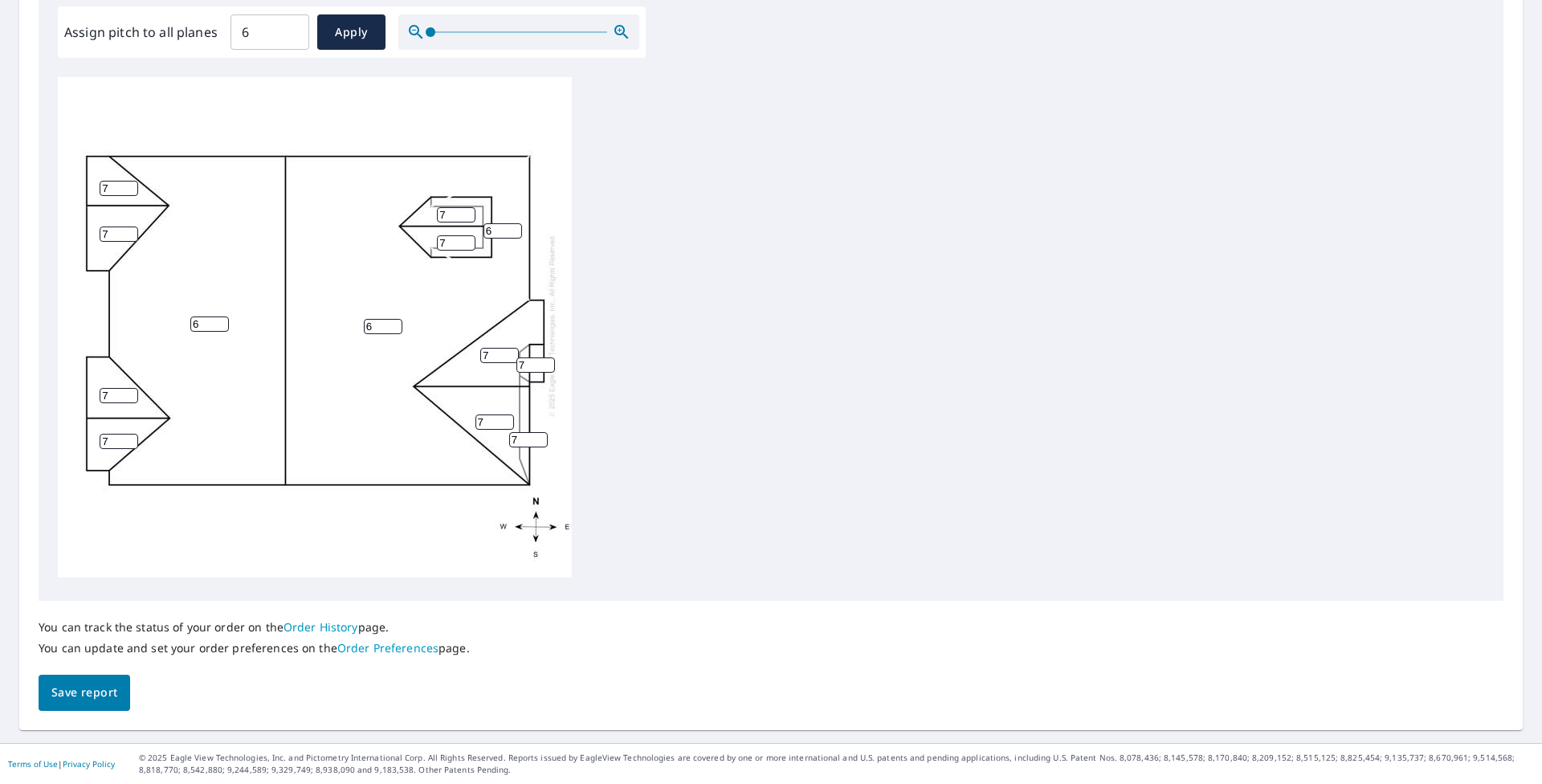
type input "7"
click at [70, 700] on span "Save report" at bounding box center [84, 692] width 66 height 20
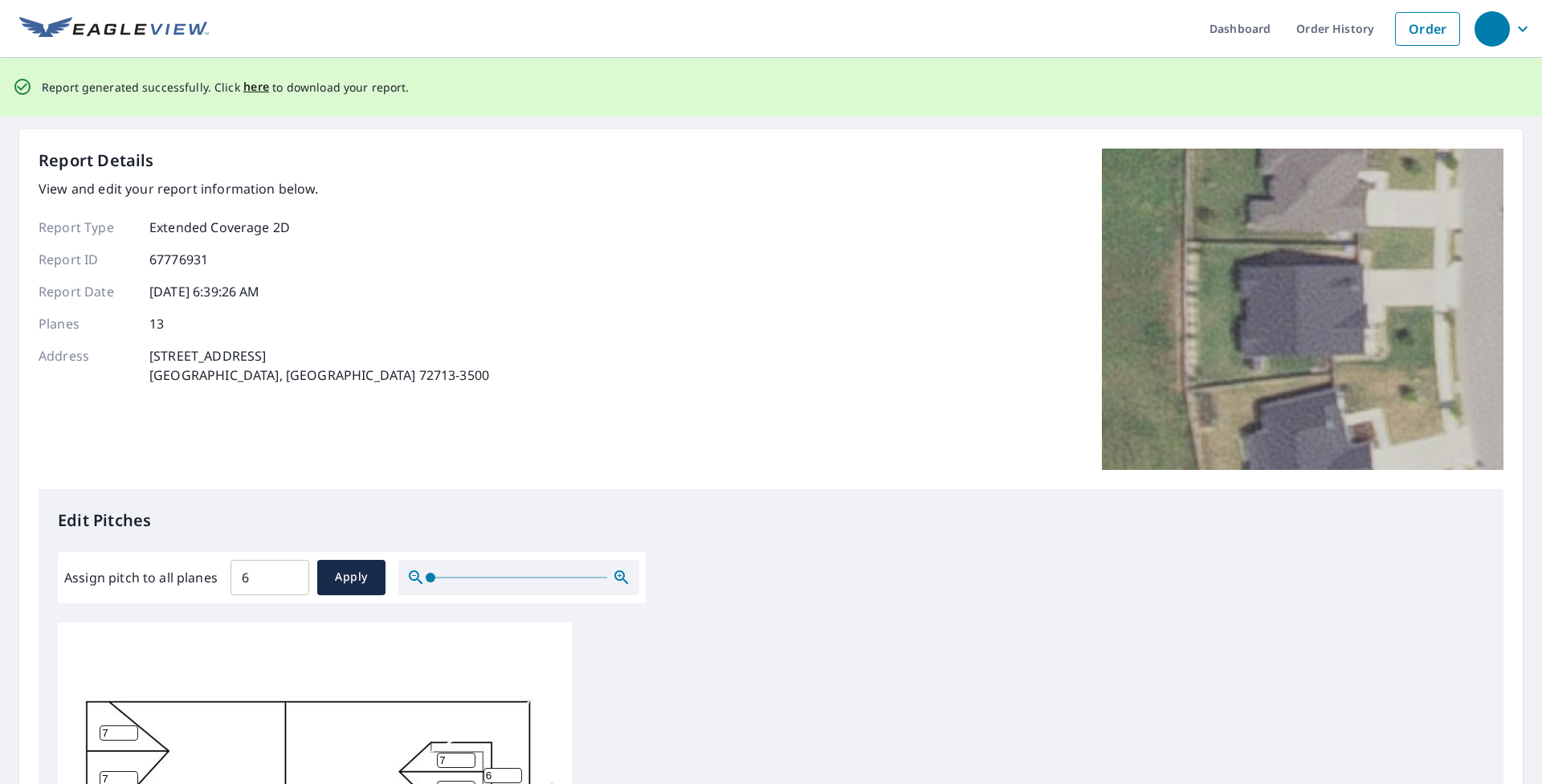
scroll to position [0, 0]
click at [255, 92] on span "here" at bounding box center [256, 88] width 26 height 20
